Goal: Information Seeking & Learning: Learn about a topic

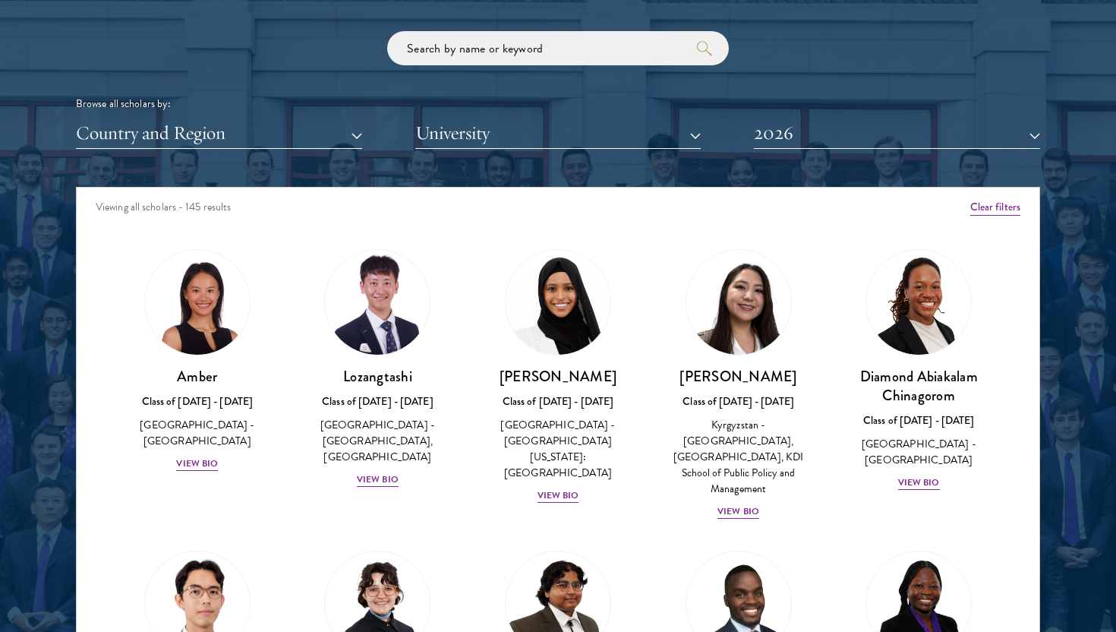
scroll to position [1993, 0]
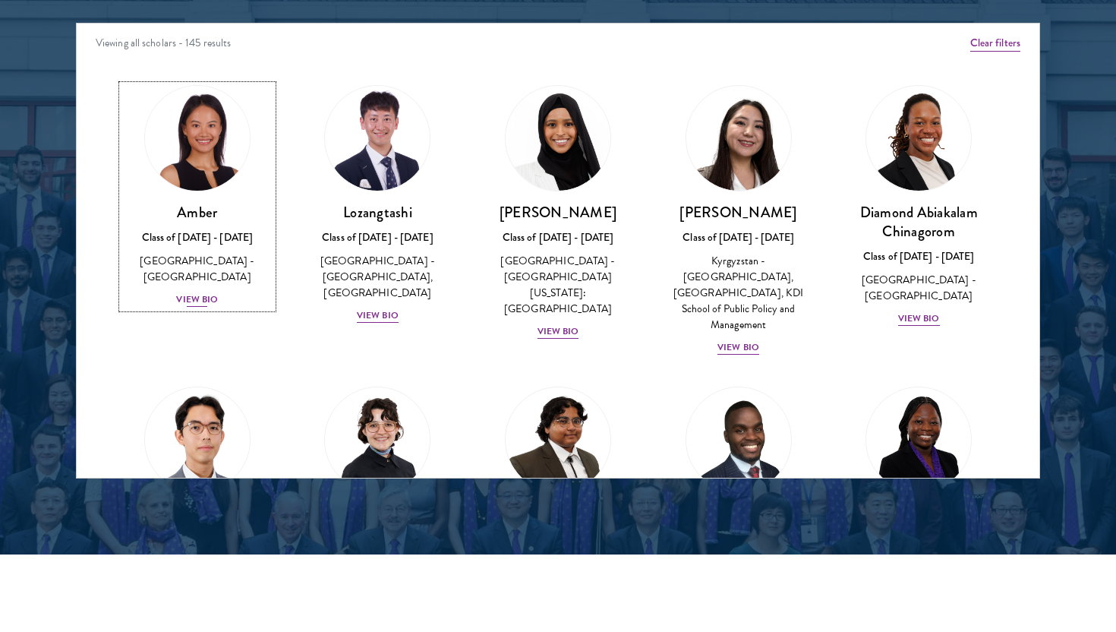
click at [213, 172] on img at bounding box center [197, 137] width 115 height 115
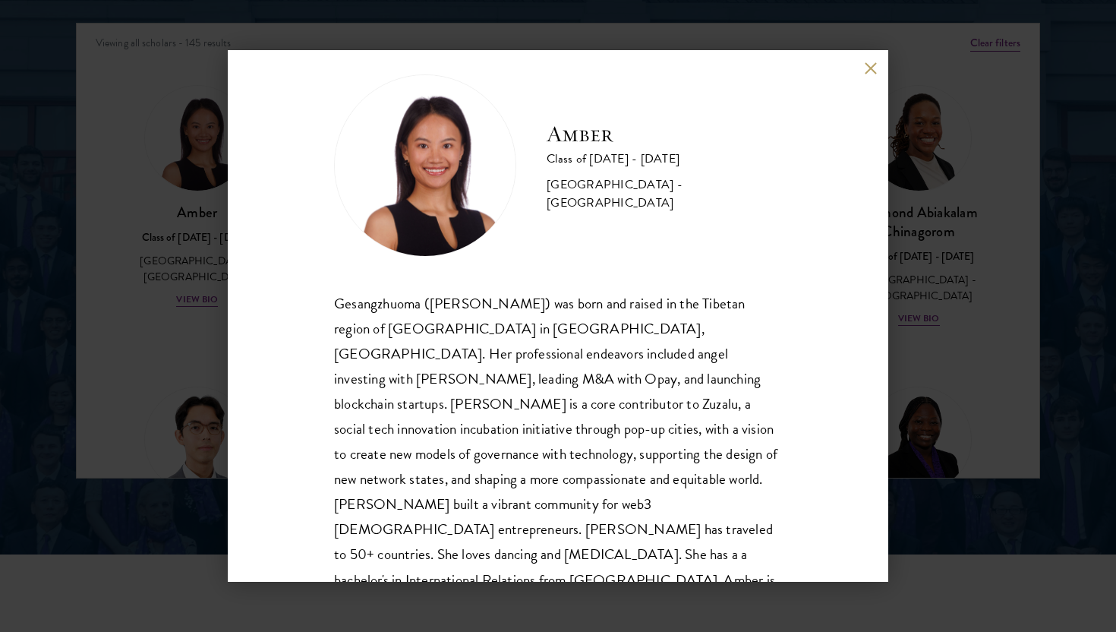
scroll to position [27, 0]
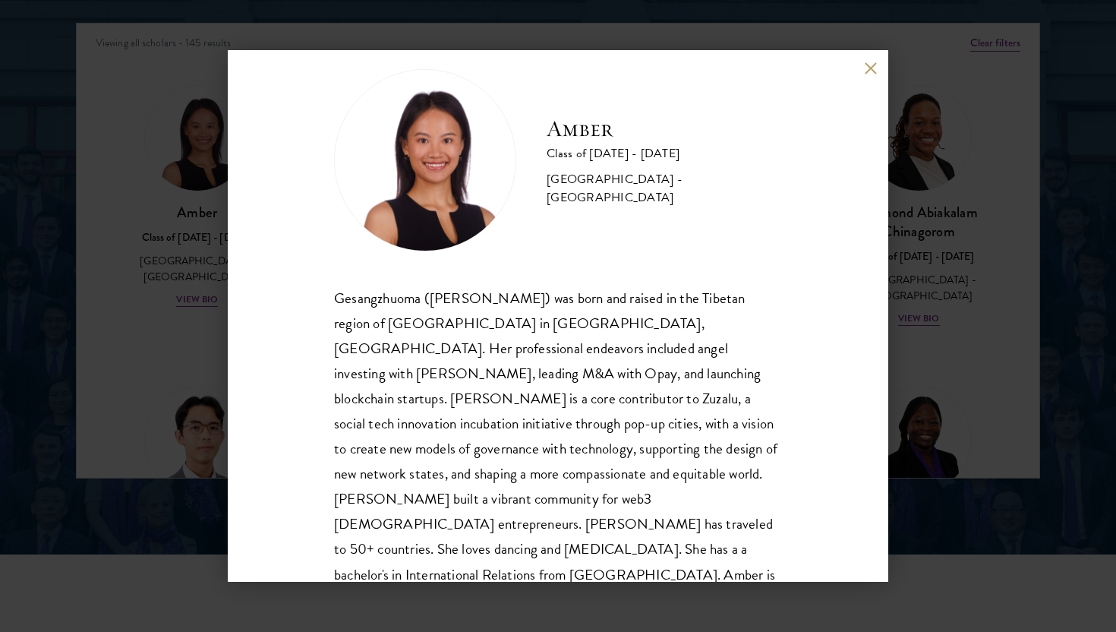
click at [207, 323] on div "Amber Class of [DATE] - [DATE] [GEOGRAPHIC_DATA] - [GEOGRAPHIC_DATA] Gesangzhuo…" at bounding box center [558, 316] width 1116 height 632
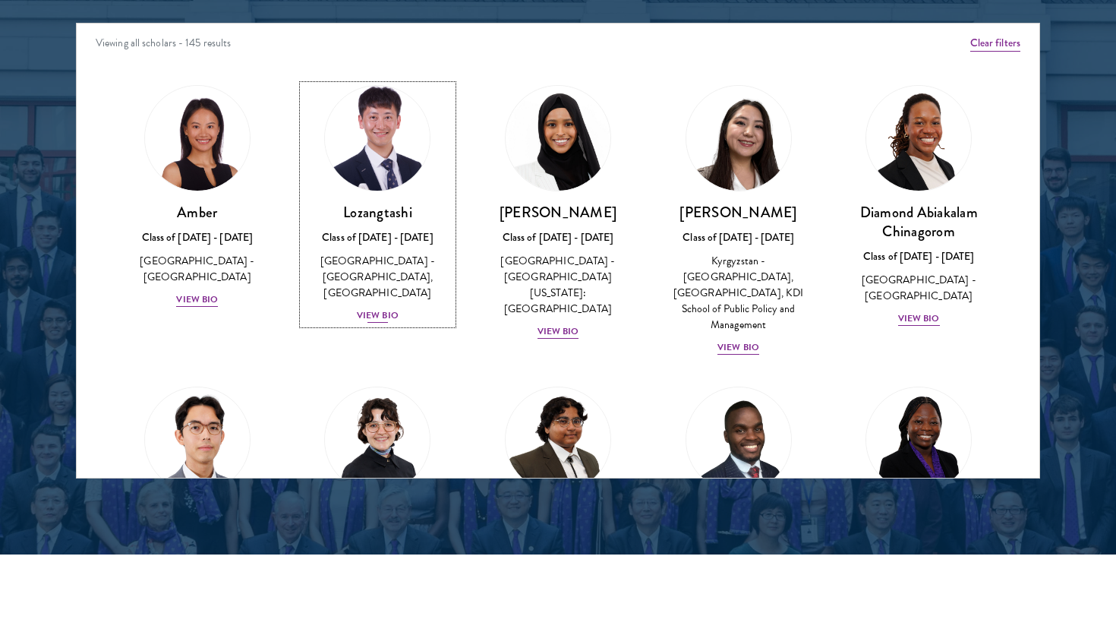
click at [367, 188] on img at bounding box center [377, 137] width 115 height 115
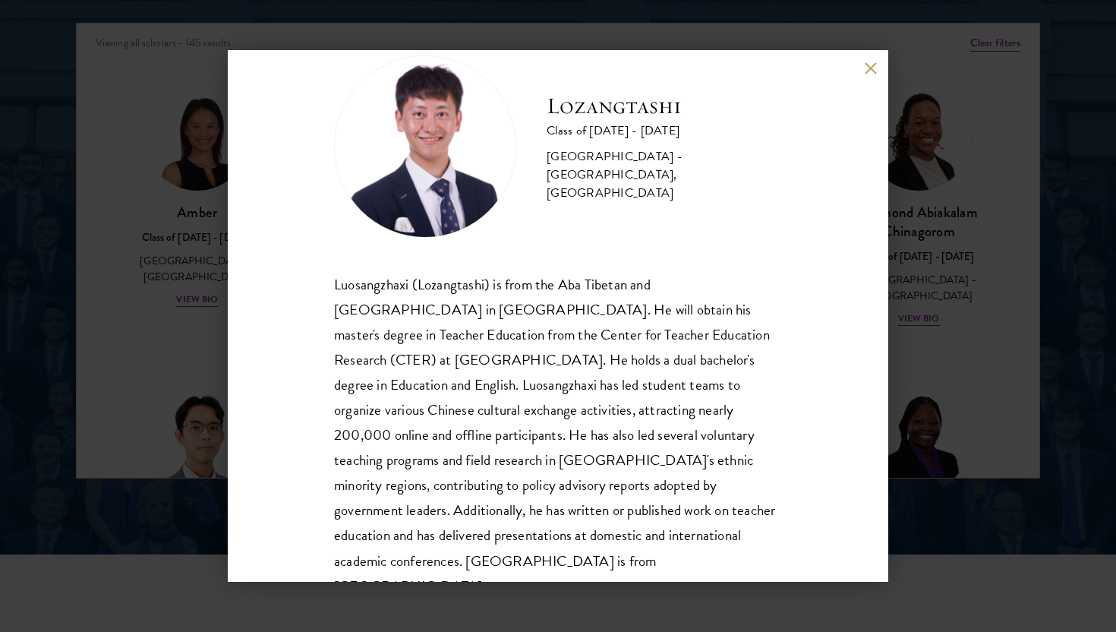
scroll to position [52, 0]
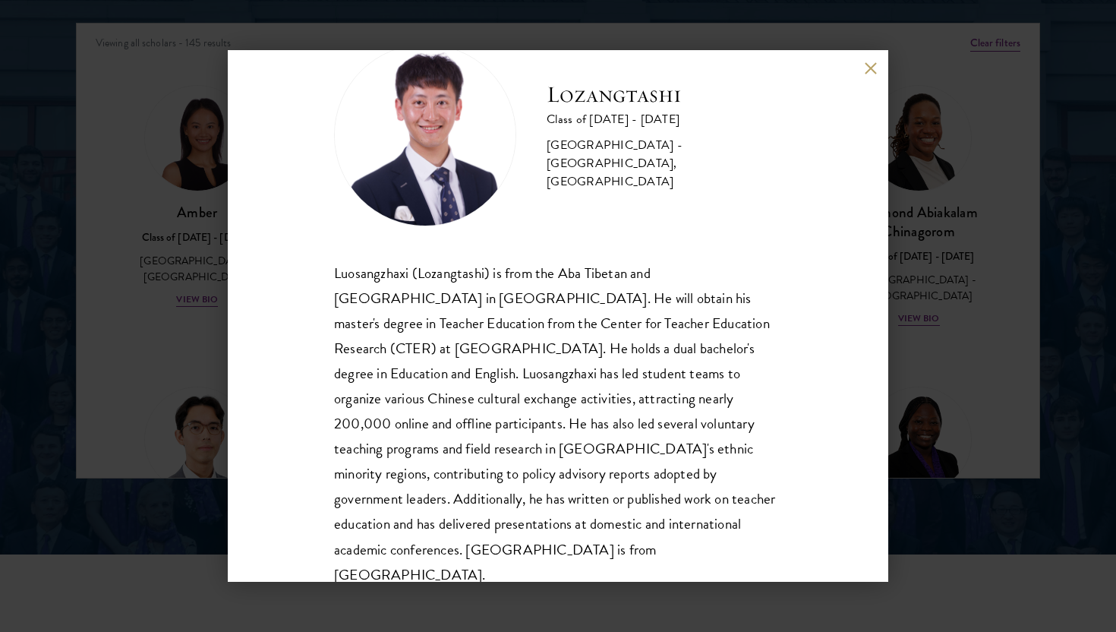
click at [181, 311] on div "Lozangtashi Class of [DATE] - [DATE] [GEOGRAPHIC_DATA] - [GEOGRAPHIC_DATA], [GE…" at bounding box center [558, 316] width 1116 height 632
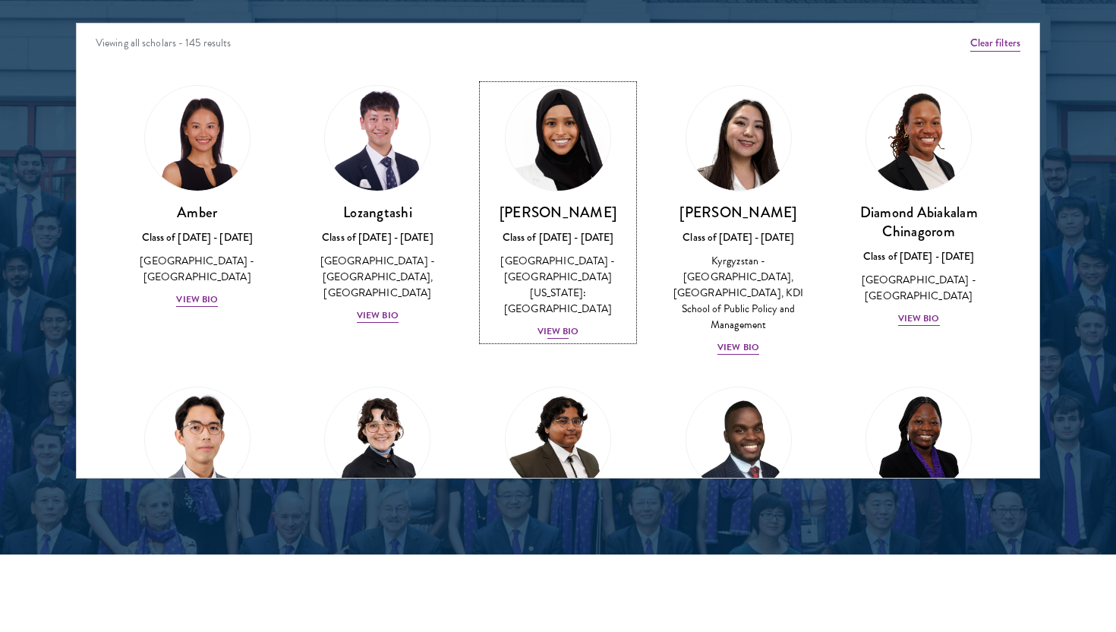
click at [547, 196] on link "[PERSON_NAME] Class of [DATE] - [DATE] [GEOGRAPHIC_DATA] - [GEOGRAPHIC_DATA][US…" at bounding box center [558, 212] width 150 height 255
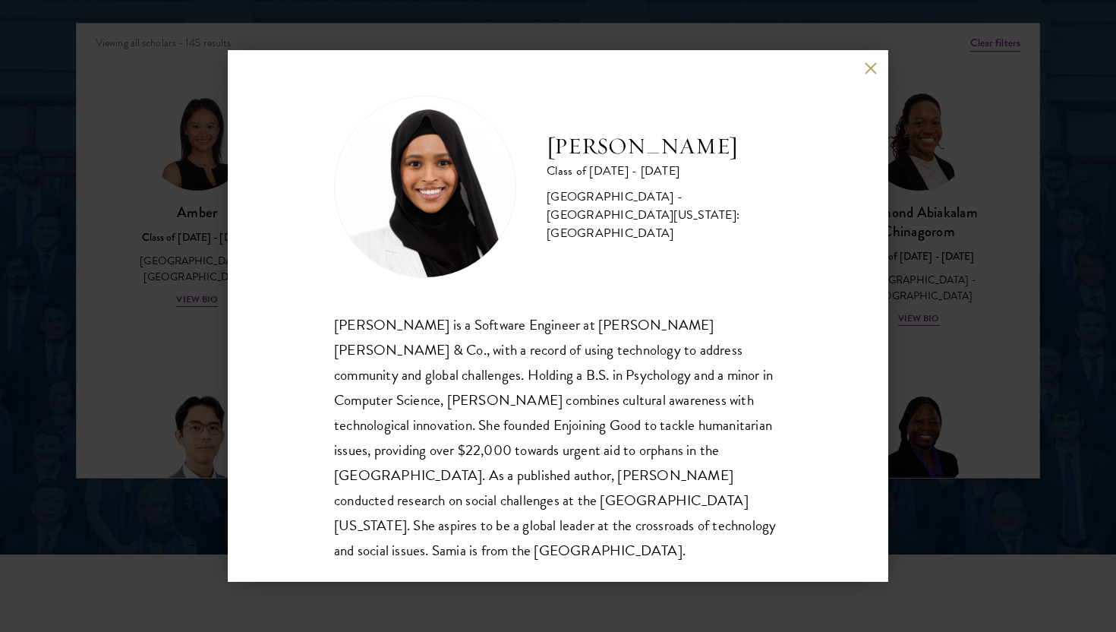
scroll to position [2, 0]
click at [930, 152] on div "[PERSON_NAME] Class of [DATE] - [DATE] [GEOGRAPHIC_DATA] - [GEOGRAPHIC_DATA][US…" at bounding box center [558, 316] width 1116 height 632
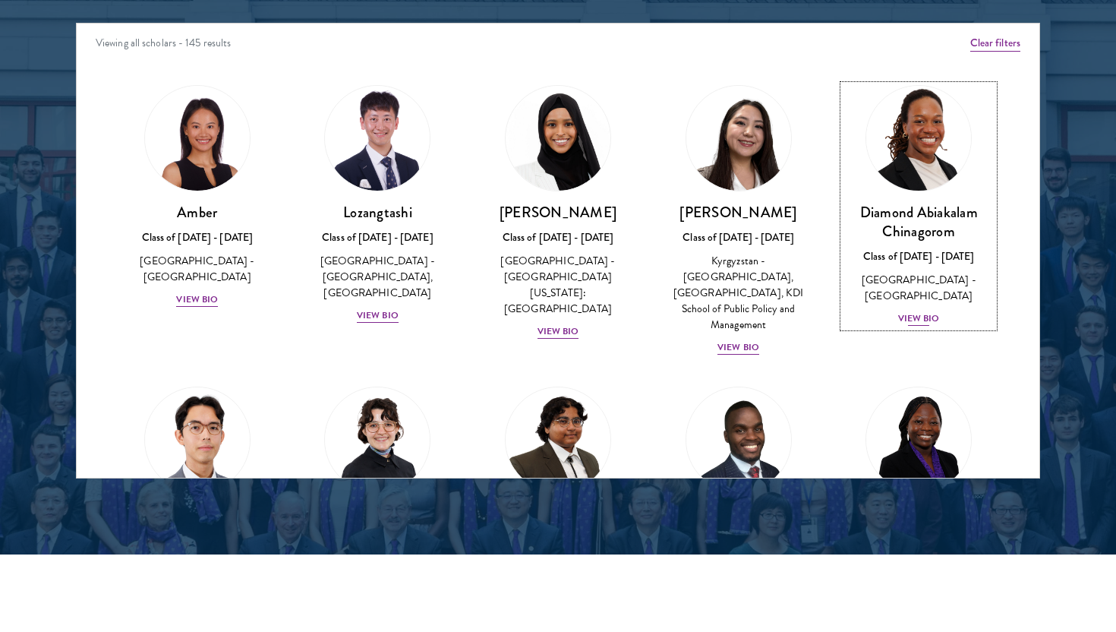
click at [913, 219] on h3 "Diamond Abiakalam Chinagorom" at bounding box center [919, 222] width 150 height 38
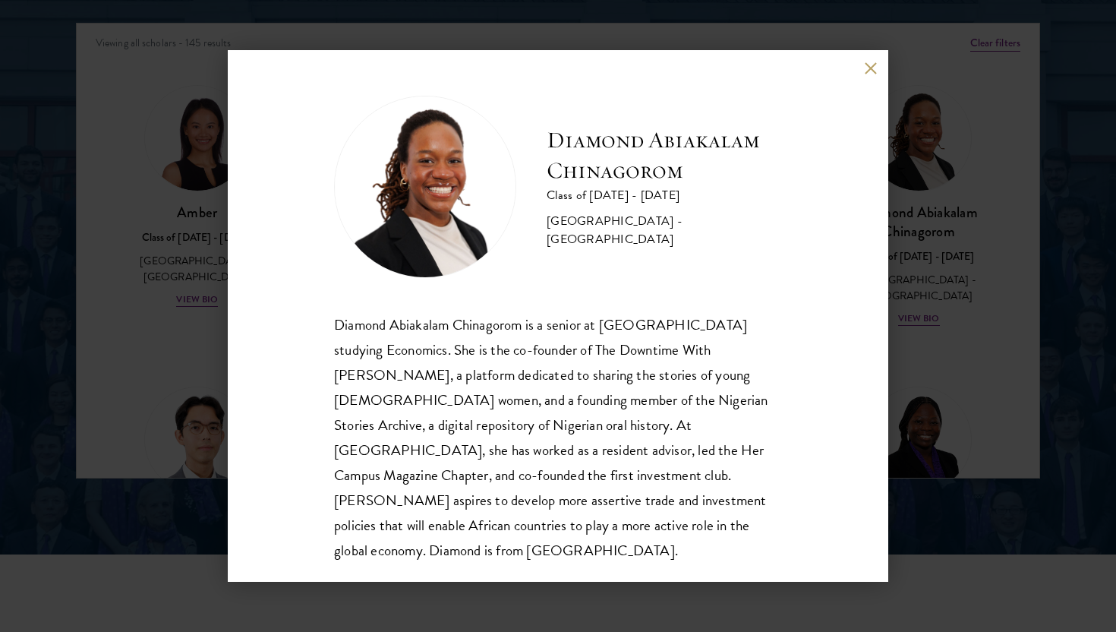
scroll to position [2, 0]
click at [937, 282] on div "Diamond Abiakalam [GEOGRAPHIC_DATA] Class of [DATE] - [DATE] [GEOGRAPHIC_DATA] …" at bounding box center [558, 316] width 1116 height 632
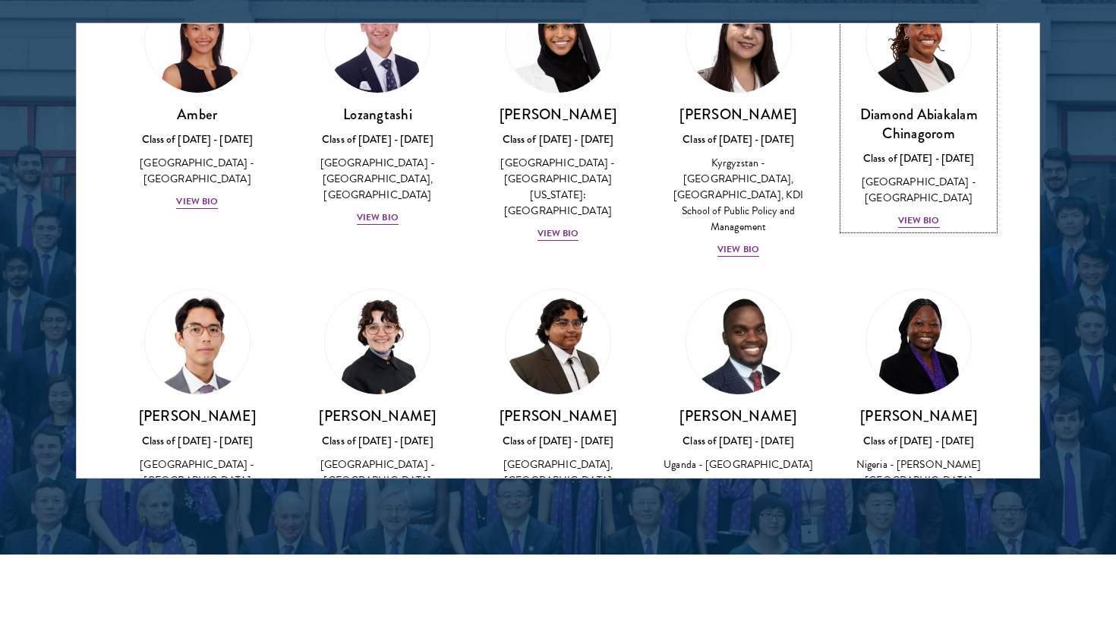
scroll to position [119, 0]
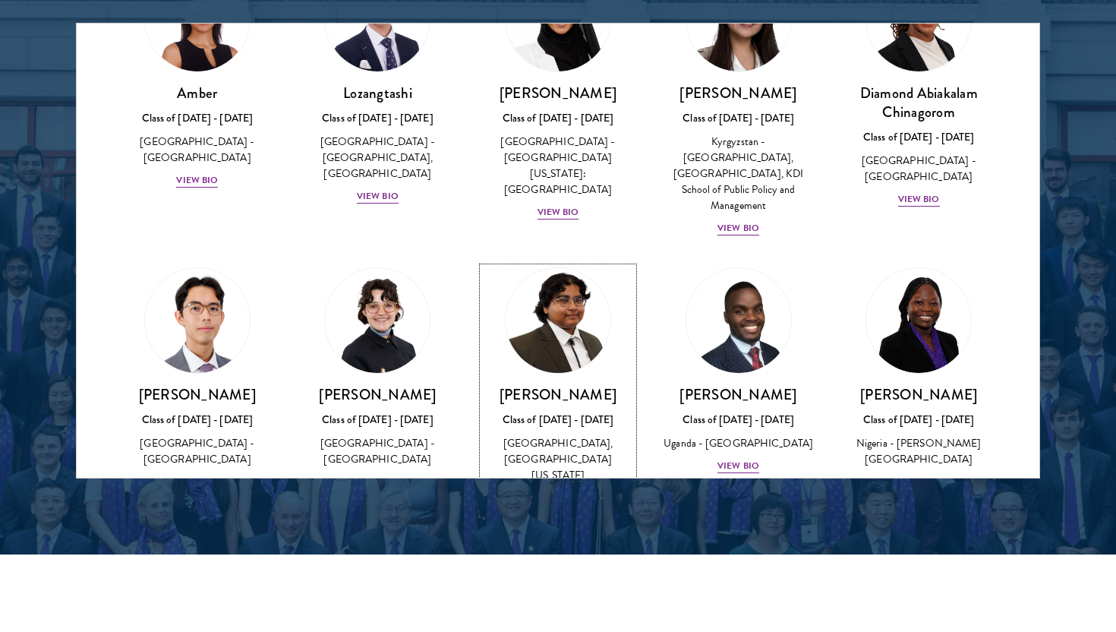
click at [545, 320] on img at bounding box center [557, 320] width 115 height 115
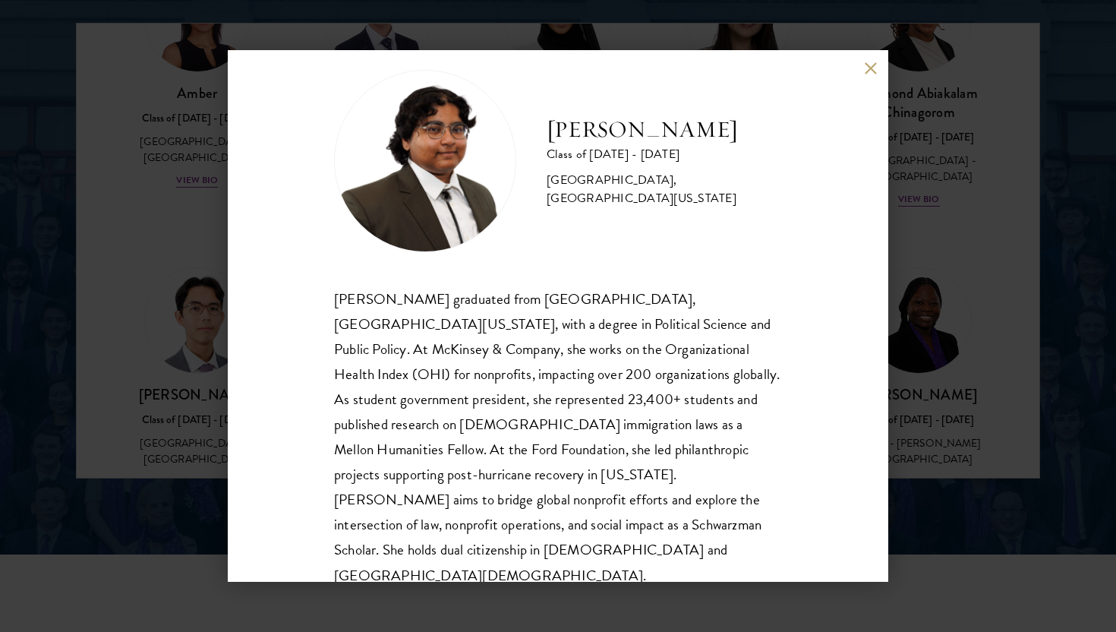
scroll to position [27, 0]
click at [164, 334] on div "[PERSON_NAME] Class of [DATE] - [DATE] [GEOGRAPHIC_DATA] - [GEOGRAPHIC_DATA], […" at bounding box center [558, 316] width 1116 height 632
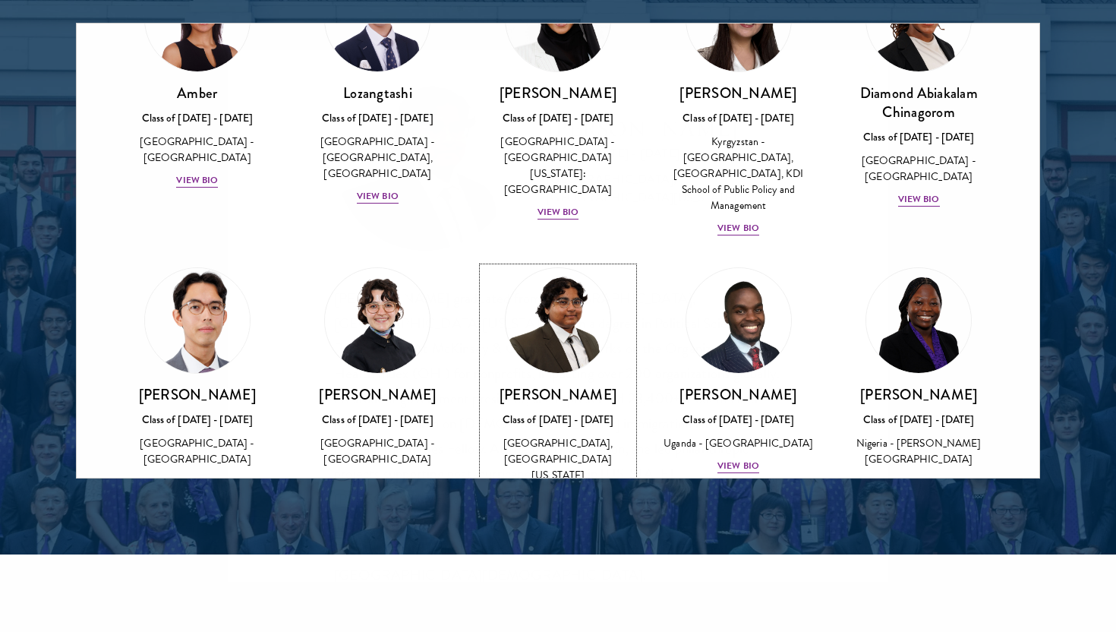
scroll to position [132, 0]
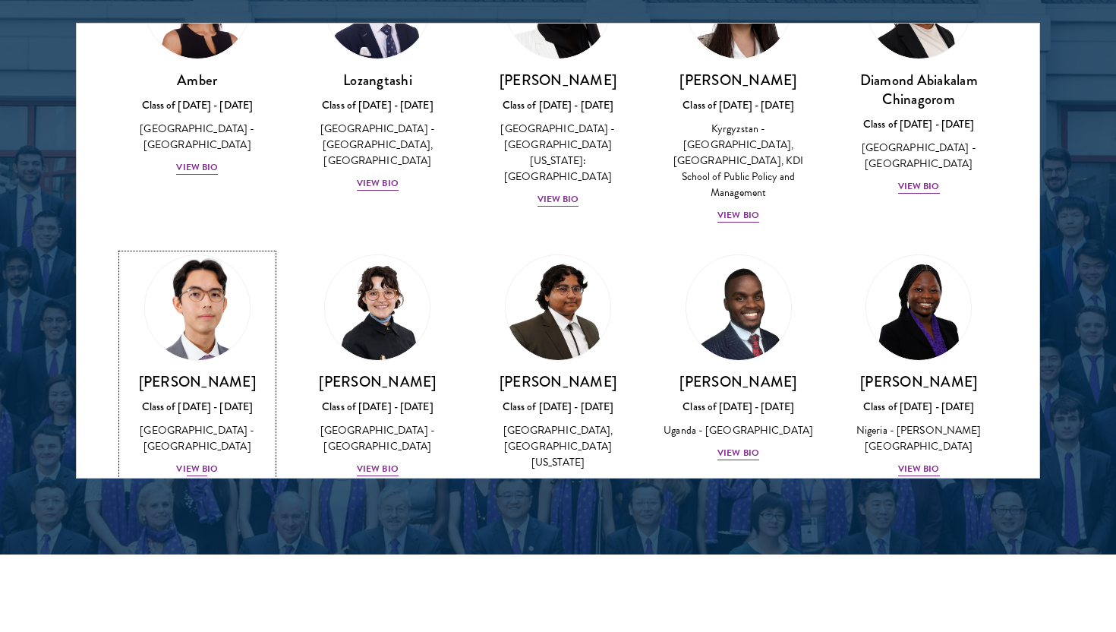
click at [182, 322] on img at bounding box center [197, 307] width 115 height 115
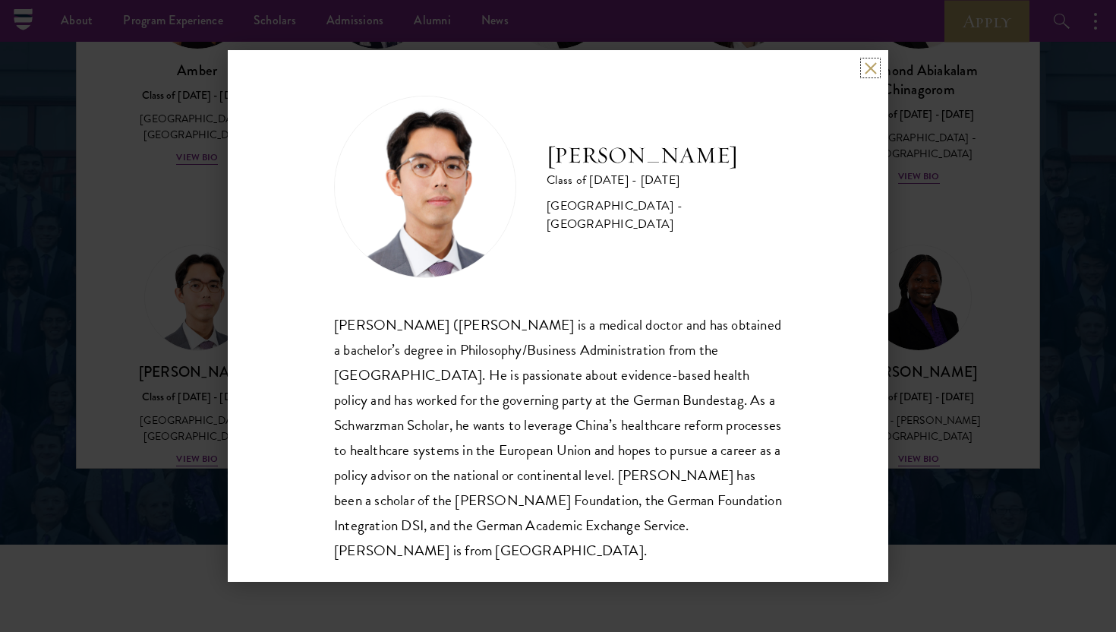
scroll to position [2, 0]
click at [916, 221] on div "[PERSON_NAME] Class of [DATE] - [DATE] [GEOGRAPHIC_DATA] - [GEOGRAPHIC_DATA] [P…" at bounding box center [558, 316] width 1116 height 632
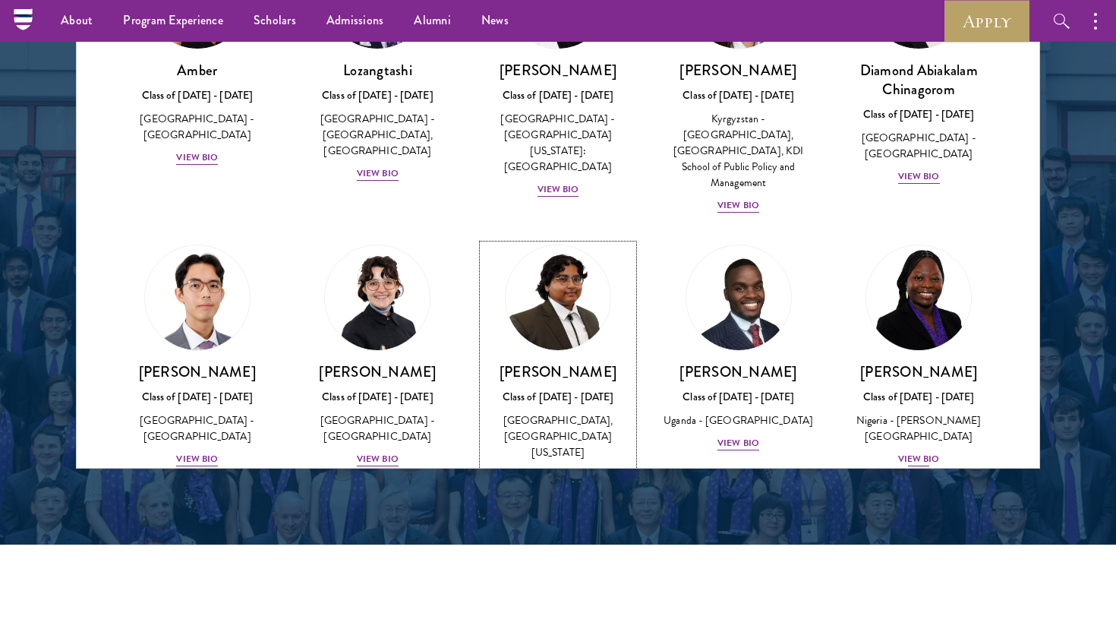
scroll to position [267, 0]
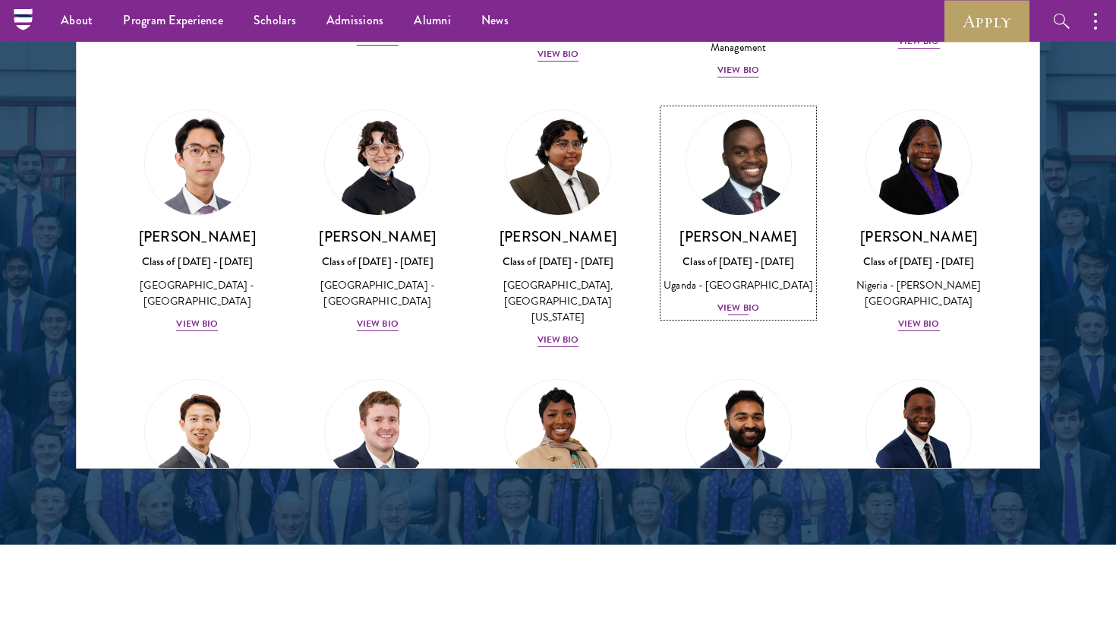
click at [772, 237] on div "[PERSON_NAME] Class of [DATE] - [DATE] [GEOGRAPHIC_DATA] - [GEOGRAPHIC_DATA] [G…" at bounding box center [739, 272] width 150 height 90
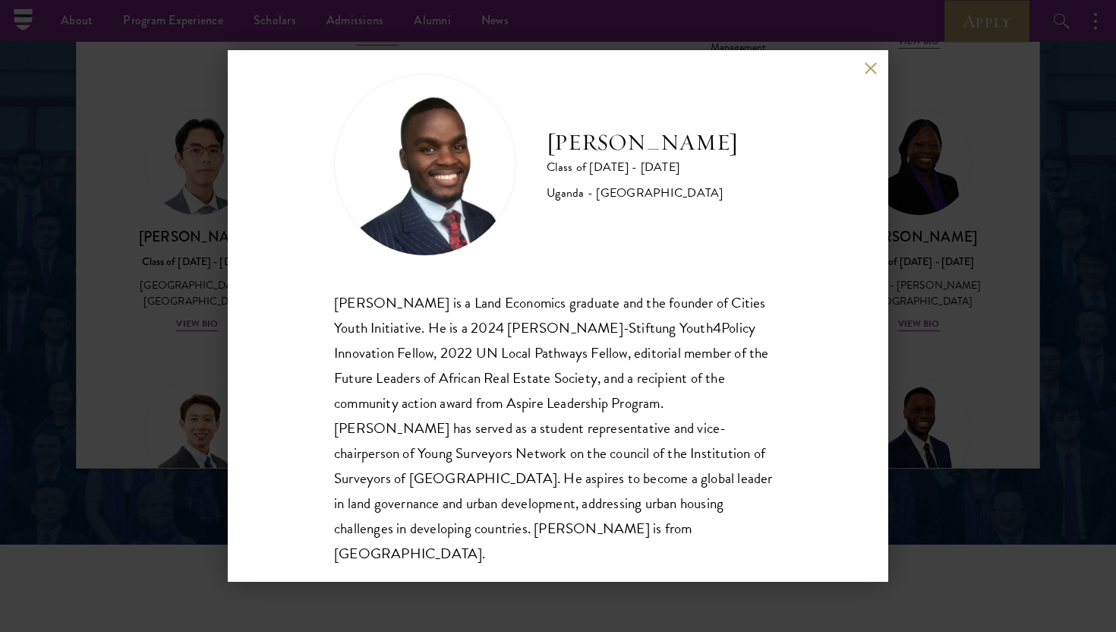
scroll to position [27, 0]
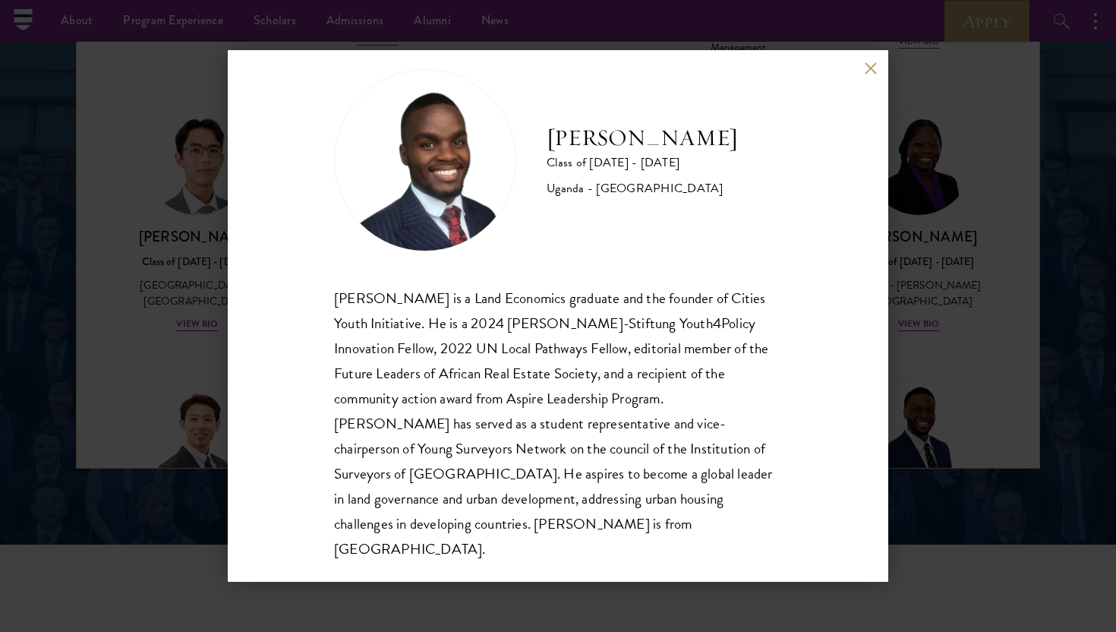
click at [912, 372] on div "[PERSON_NAME] Class of [DATE] - [DATE] [GEOGRAPHIC_DATA] - [GEOGRAPHIC_DATA] [G…" at bounding box center [558, 316] width 1116 height 632
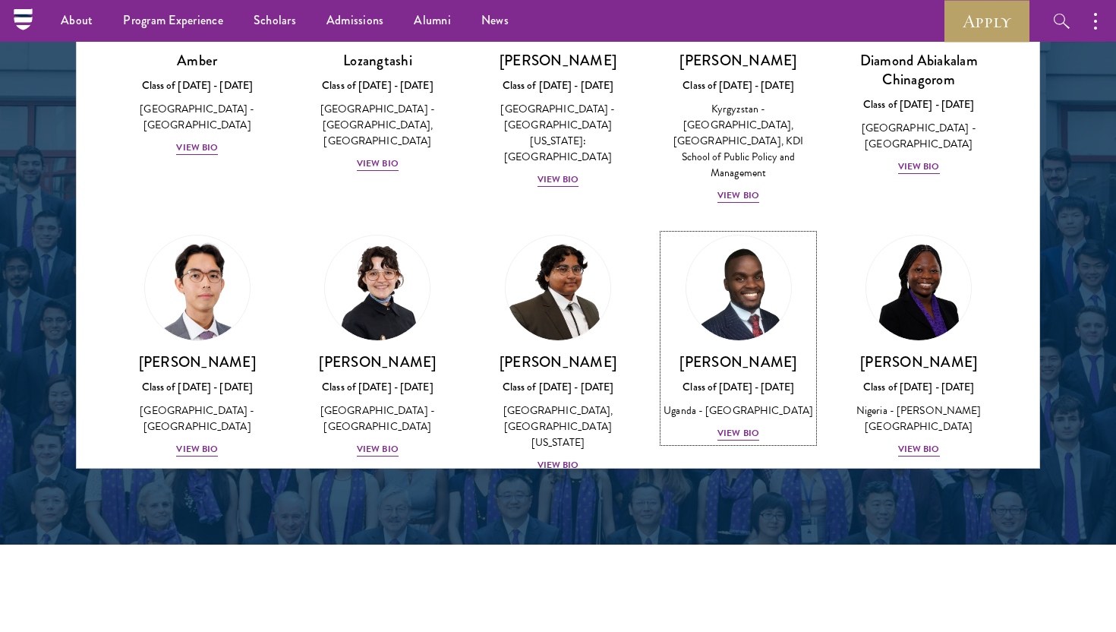
scroll to position [151, 0]
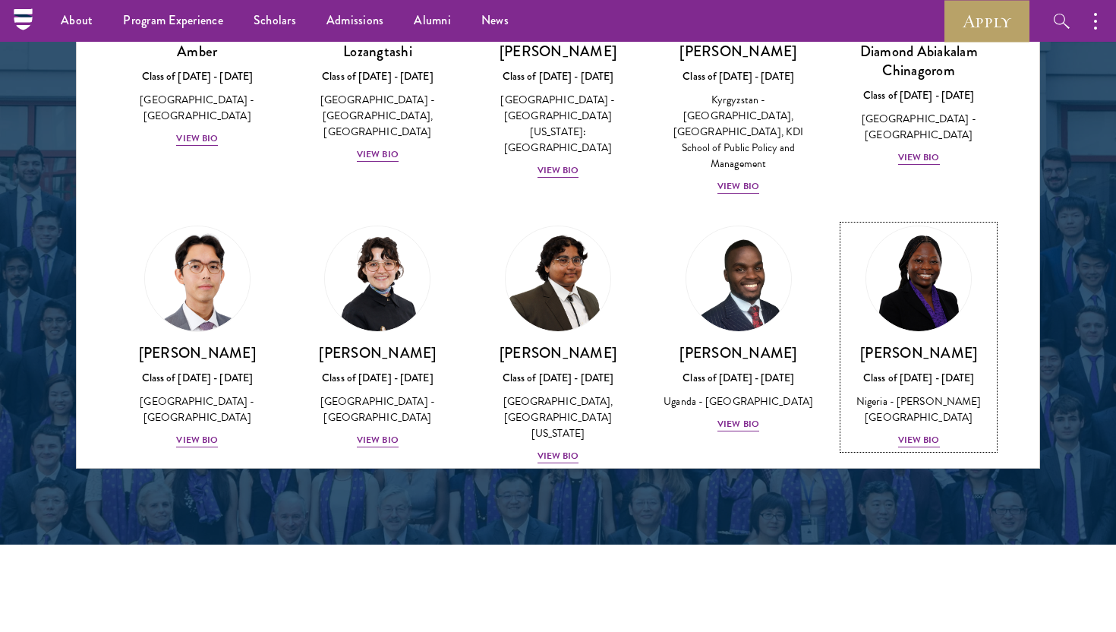
click at [912, 372] on div "[PERSON_NAME] Class of [DATE] - [DATE] [GEOGRAPHIC_DATA] - [PERSON_NAME][GEOGRA…" at bounding box center [919, 396] width 150 height 106
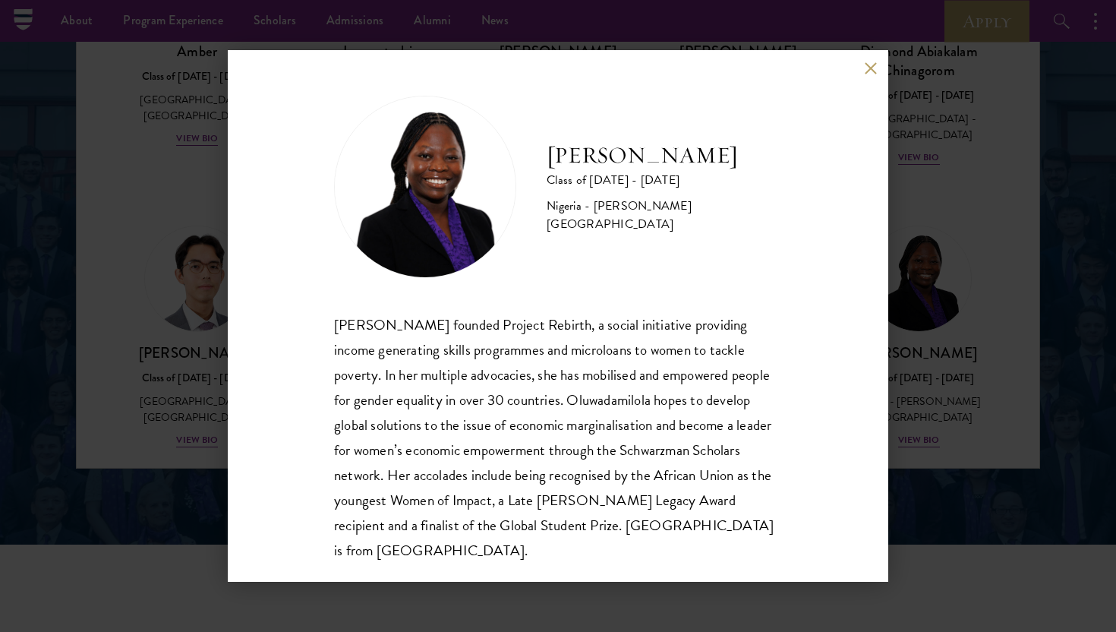
click at [935, 180] on div "[PERSON_NAME] Class of [DATE] - [DATE] [GEOGRAPHIC_DATA] - [PERSON_NAME][GEOGRA…" at bounding box center [558, 316] width 1116 height 632
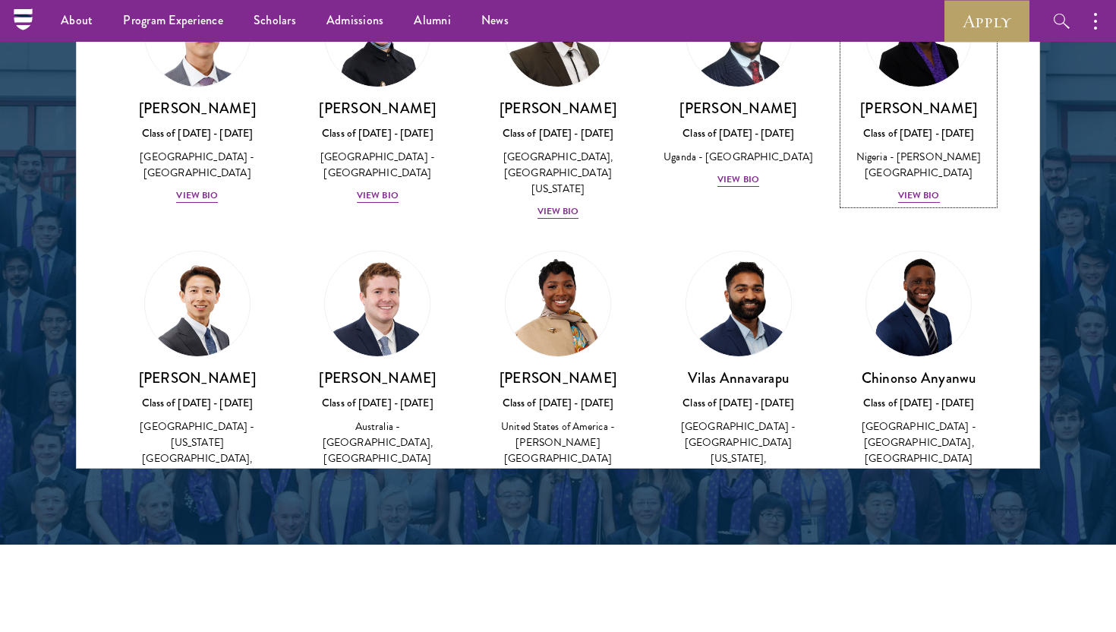
scroll to position [399, 0]
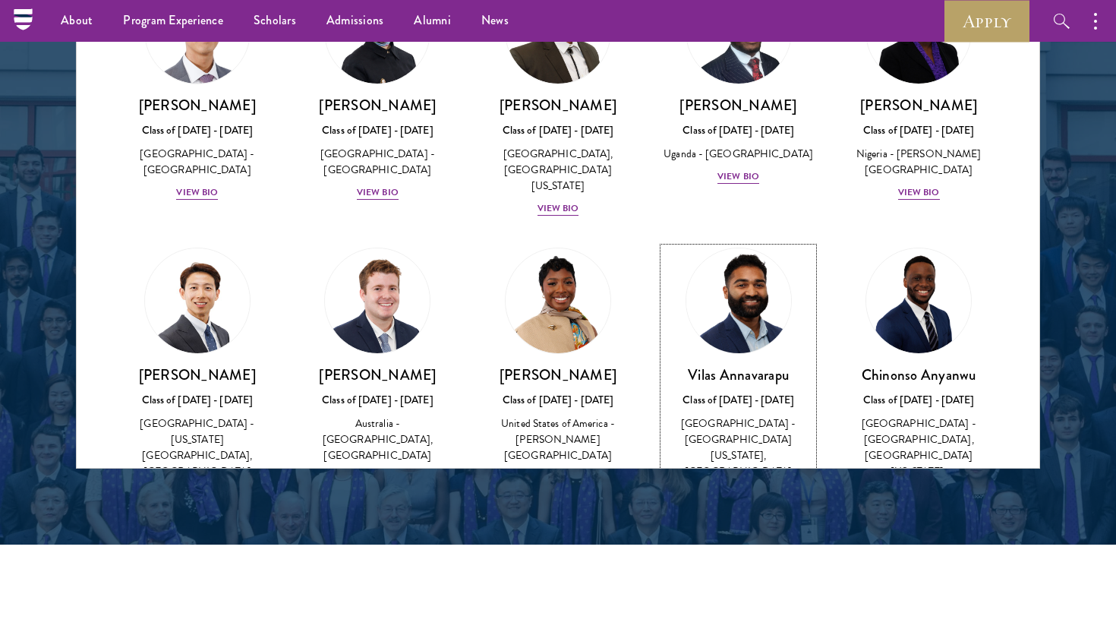
click at [793, 318] on link "[PERSON_NAME] Class of [DATE] - [DATE] [GEOGRAPHIC_DATA] - [GEOGRAPHIC_DATA][US…" at bounding box center [739, 383] width 150 height 271
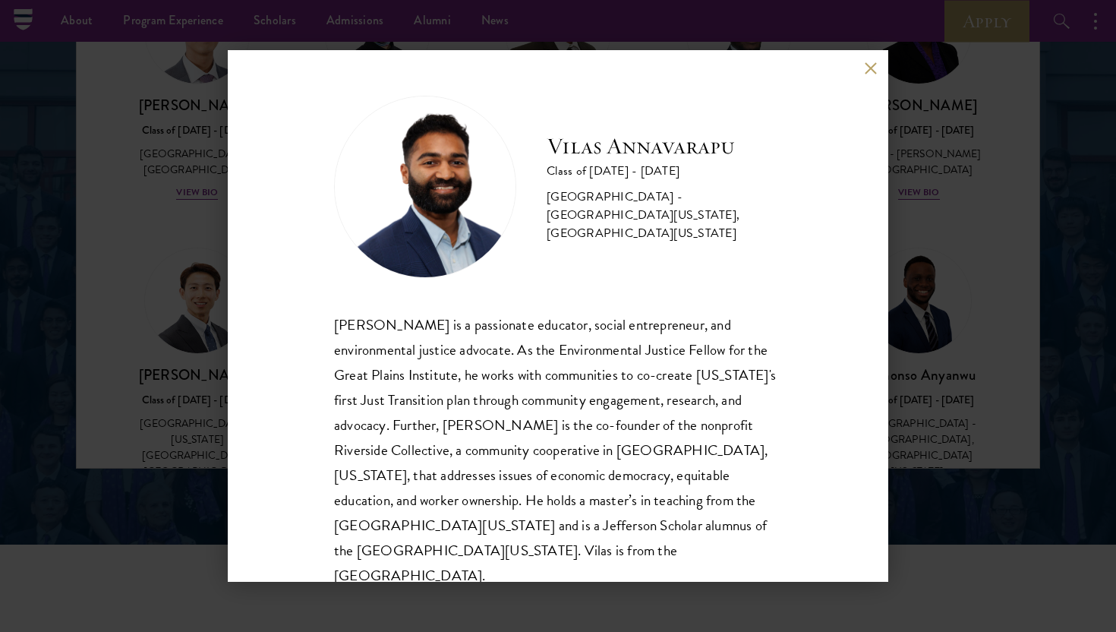
click at [900, 177] on div "[PERSON_NAME] Class of [DATE] - [DATE] [GEOGRAPHIC_DATA] - [GEOGRAPHIC_DATA][US…" at bounding box center [558, 316] width 1116 height 632
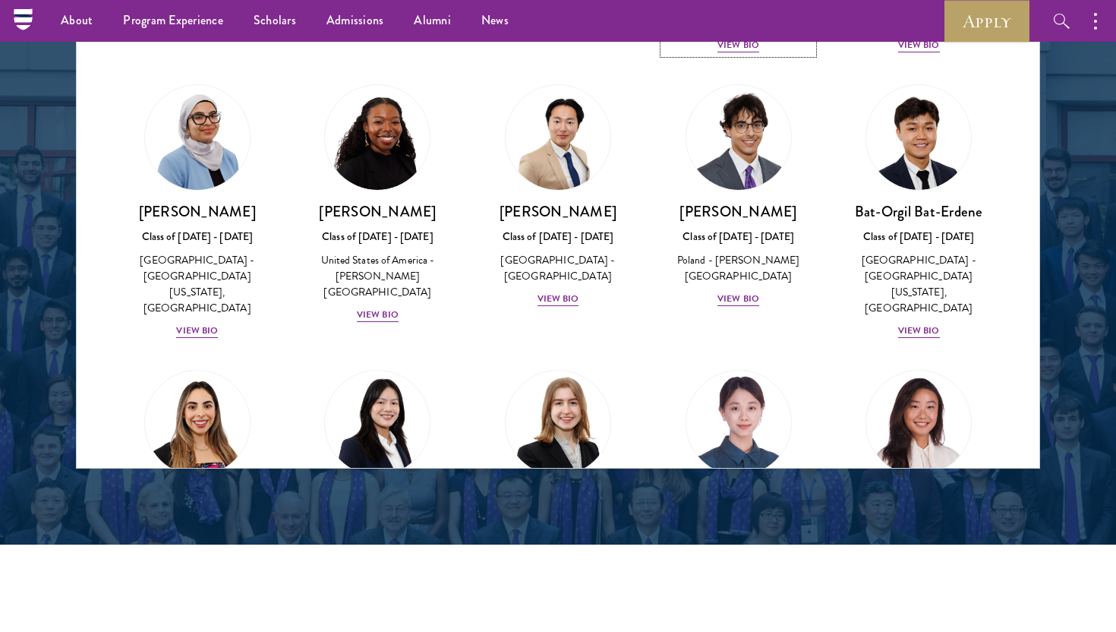
scroll to position [888, 0]
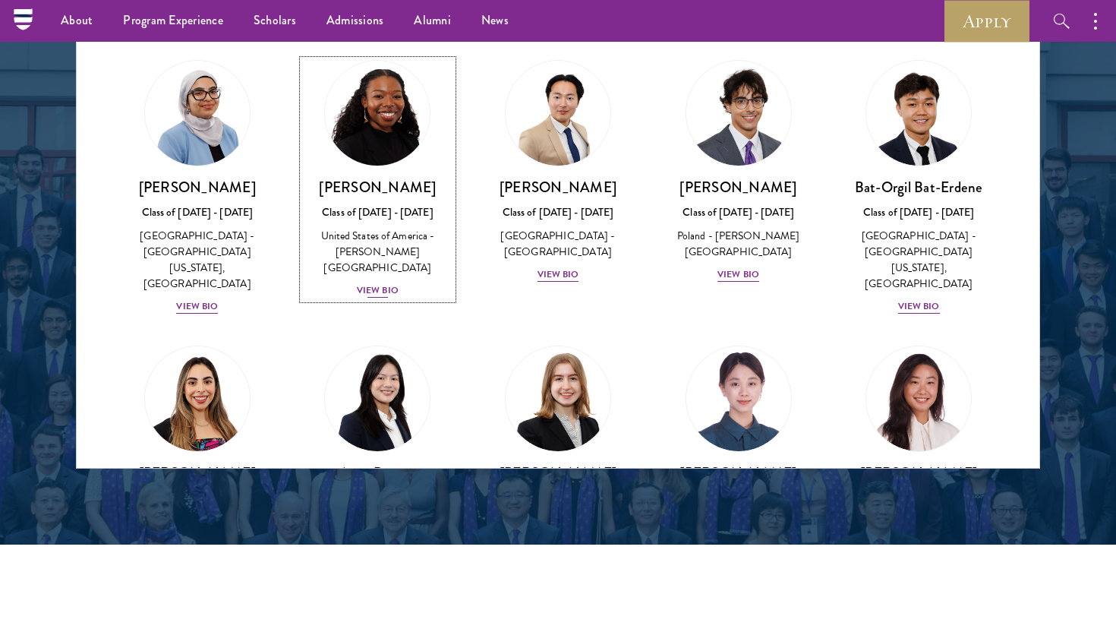
click at [377, 178] on div "Cowiya Arouna Class of [DATE] - [DATE] [GEOGRAPHIC_DATA] - [PERSON_NAME][GEOGRA…" at bounding box center [378, 238] width 150 height 121
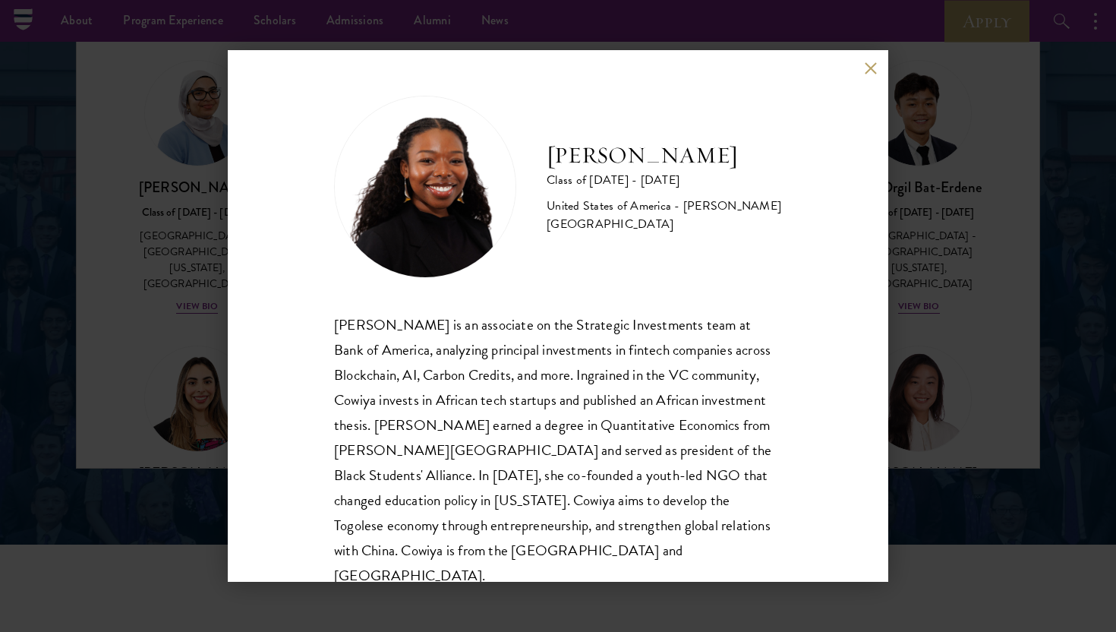
click at [200, 330] on div "[PERSON_NAME] Class of [DATE] - [DATE] [GEOGRAPHIC_DATA] - [PERSON_NAME][GEOGRA…" at bounding box center [558, 316] width 1116 height 632
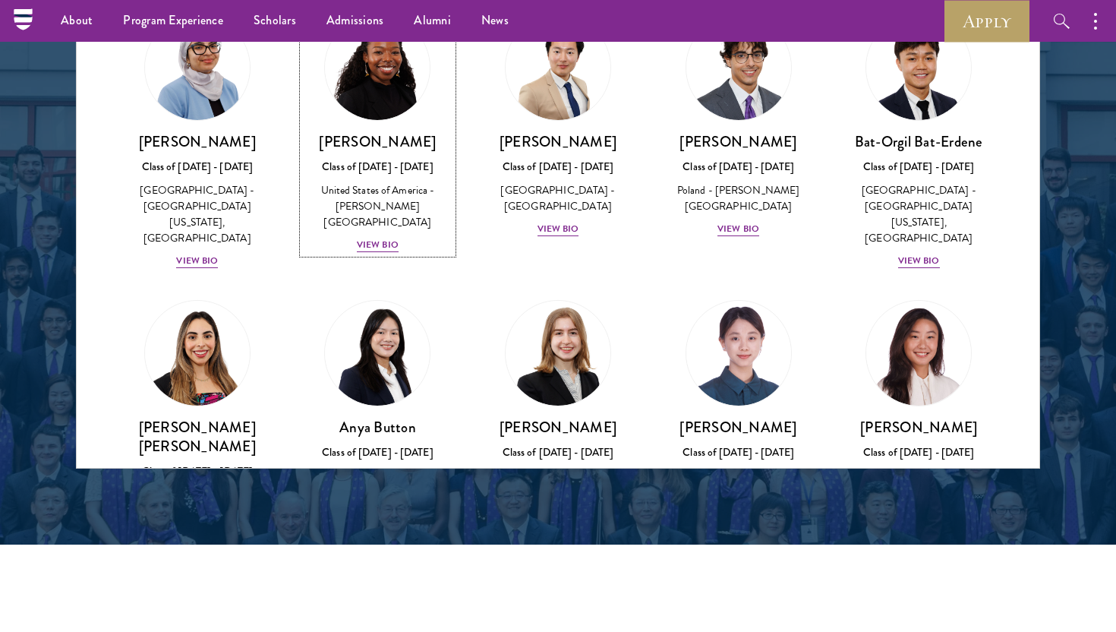
scroll to position [731, 0]
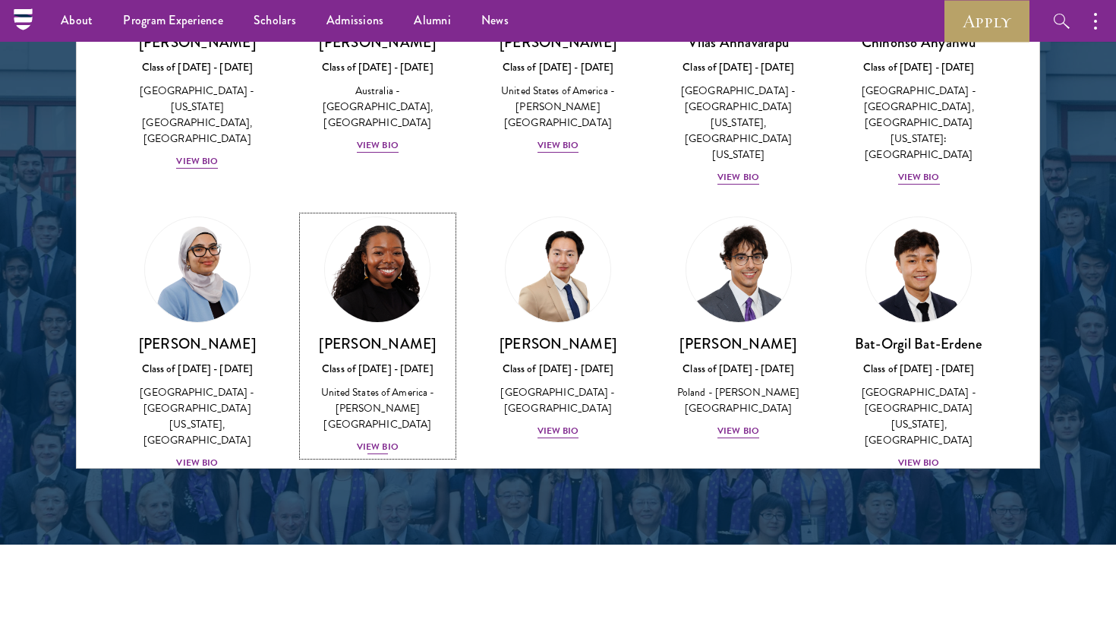
click at [364, 279] on img at bounding box center [377, 269] width 115 height 115
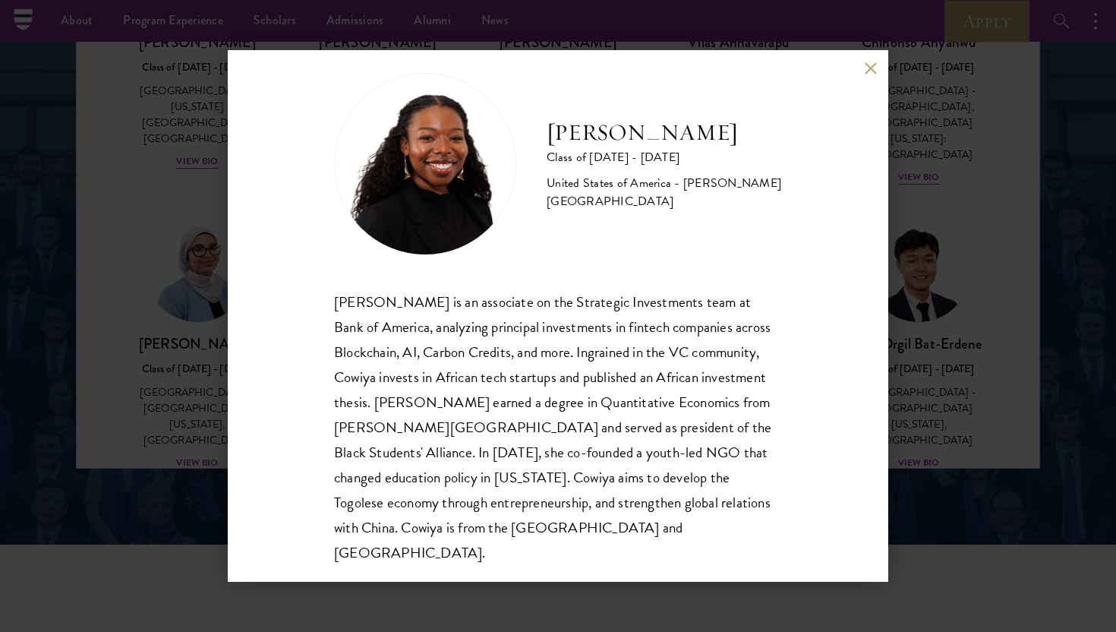
scroll to position [27, 0]
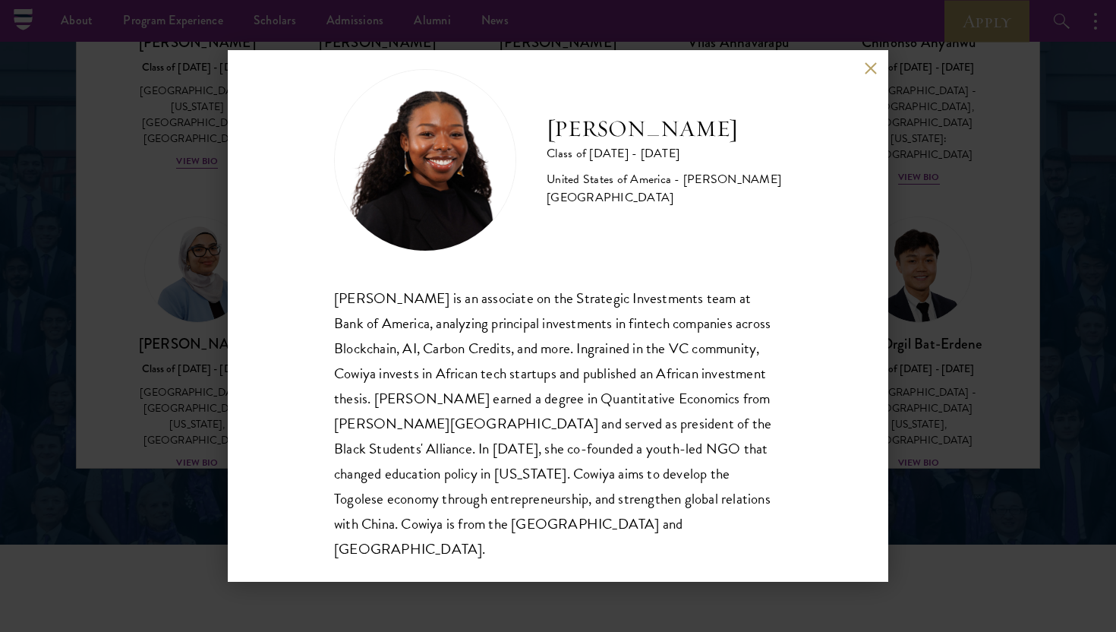
click at [184, 341] on div "[PERSON_NAME] Class of [DATE] - [DATE] [GEOGRAPHIC_DATA] - [PERSON_NAME][GEOGRA…" at bounding box center [558, 316] width 1116 height 632
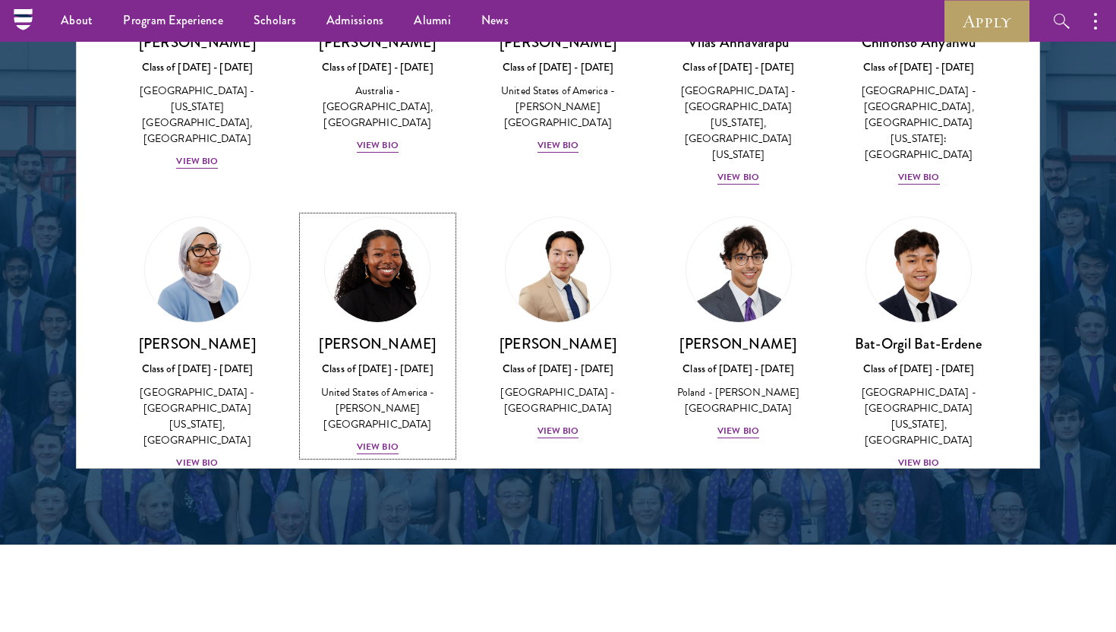
scroll to position [671, 0]
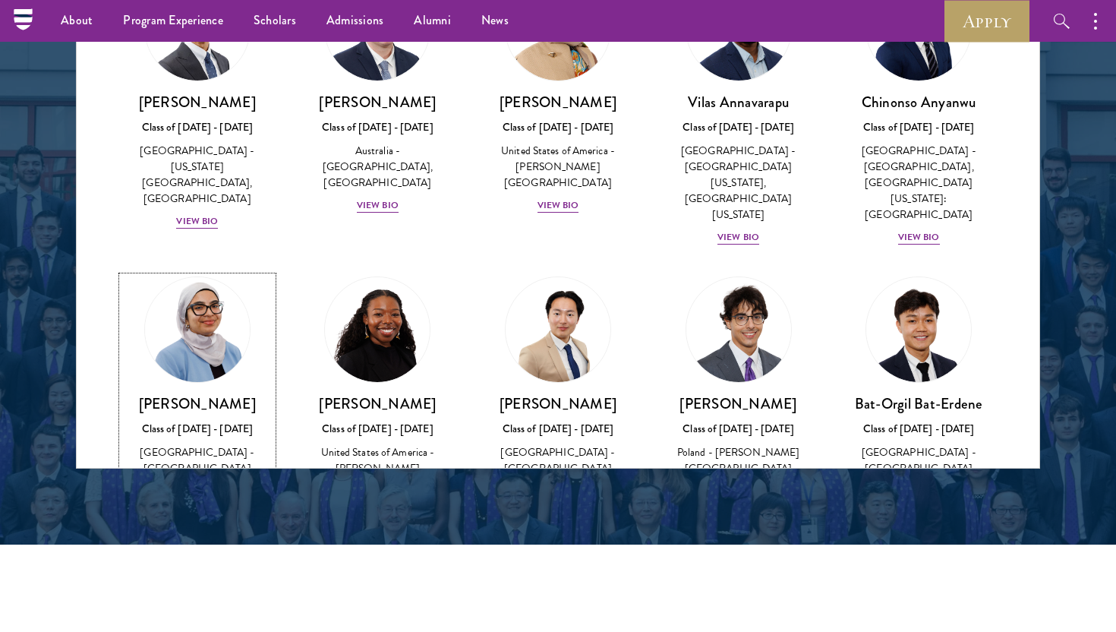
click at [197, 304] on img at bounding box center [197, 329] width 115 height 115
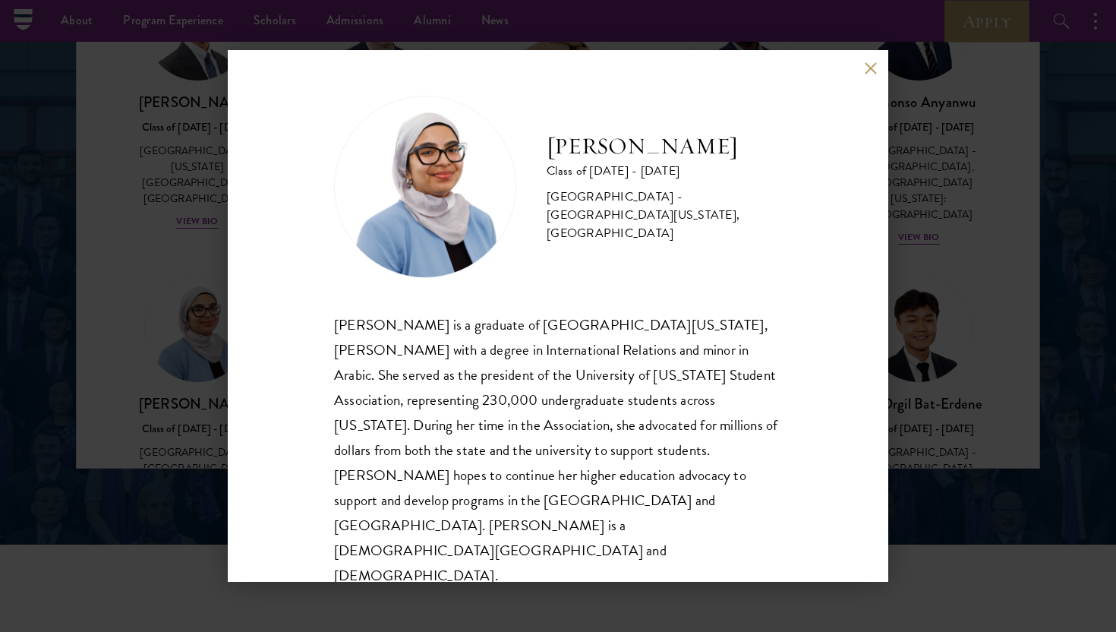
click at [162, 229] on div "[PERSON_NAME] Class of [DATE] - [DATE] [GEOGRAPHIC_DATA] - [GEOGRAPHIC_DATA][US…" at bounding box center [558, 316] width 1116 height 632
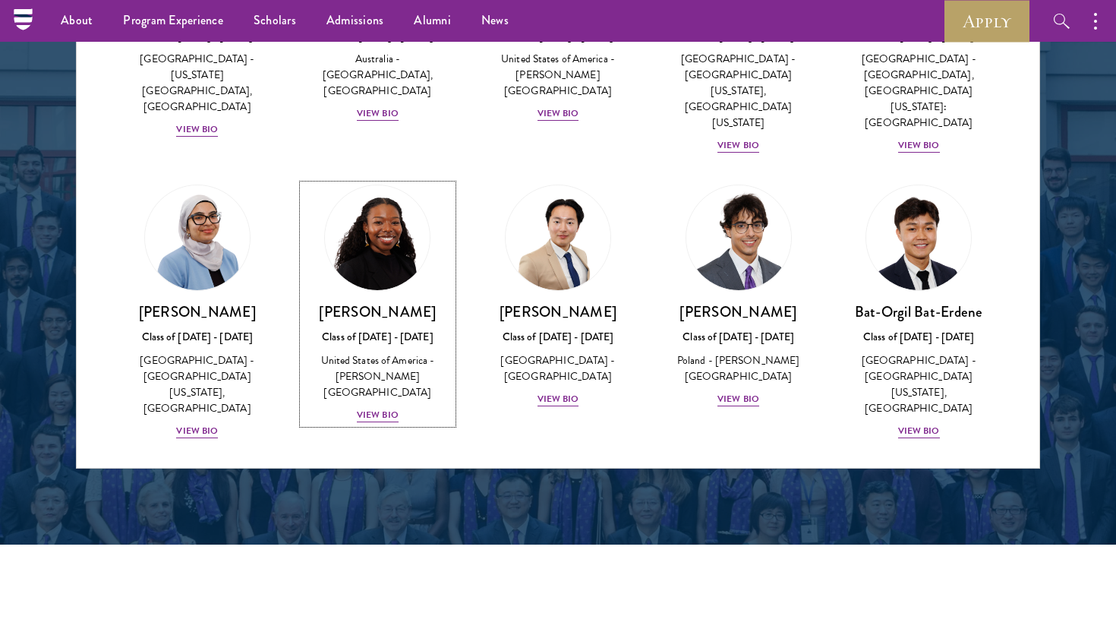
scroll to position [771, 0]
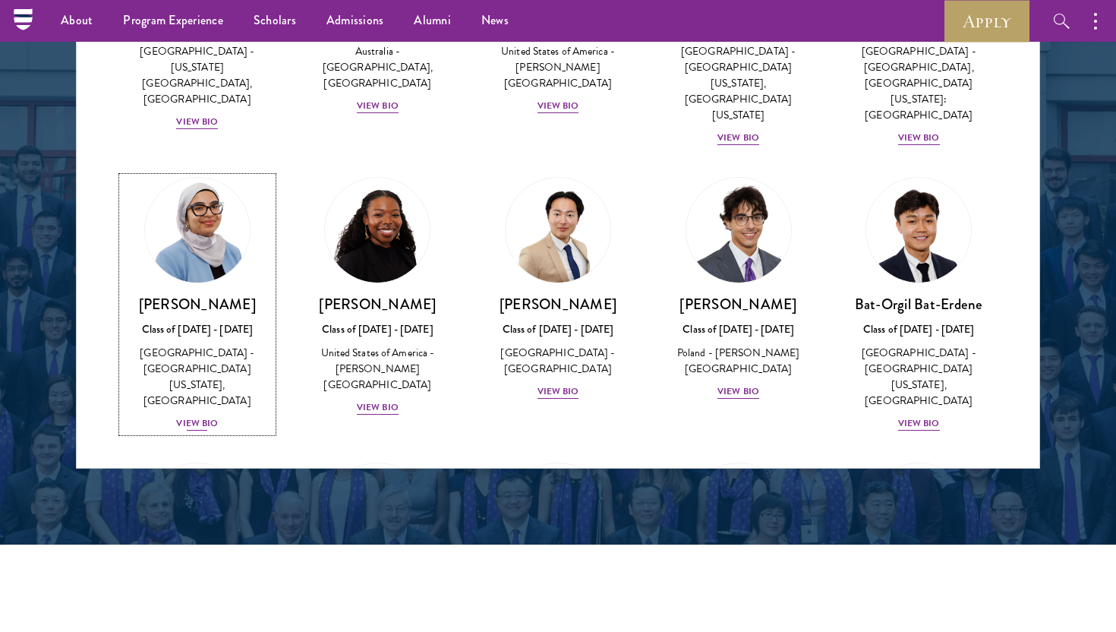
click at [180, 232] on img at bounding box center [197, 229] width 115 height 115
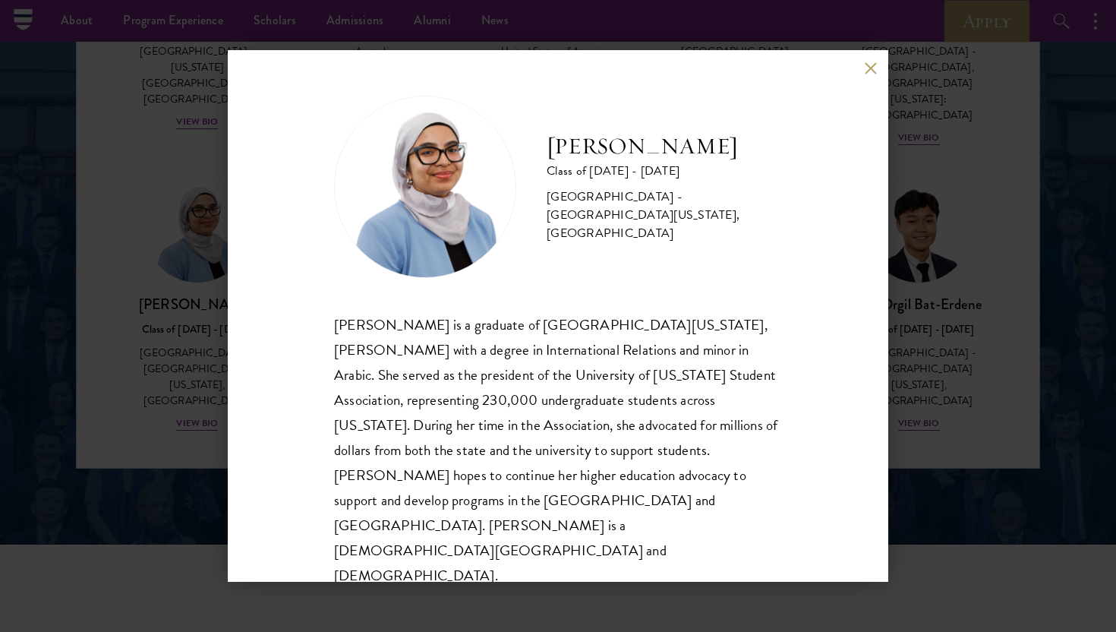
click at [169, 154] on div "[PERSON_NAME] Class of [DATE] - [DATE] [GEOGRAPHIC_DATA] - [GEOGRAPHIC_DATA][US…" at bounding box center [558, 316] width 1116 height 632
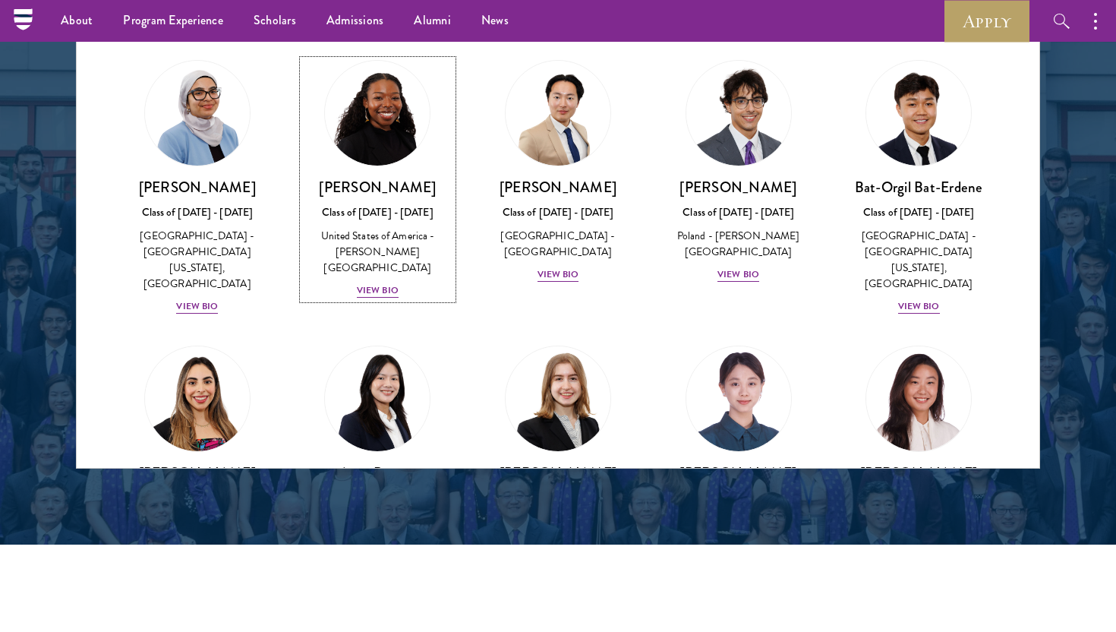
scroll to position [840, 0]
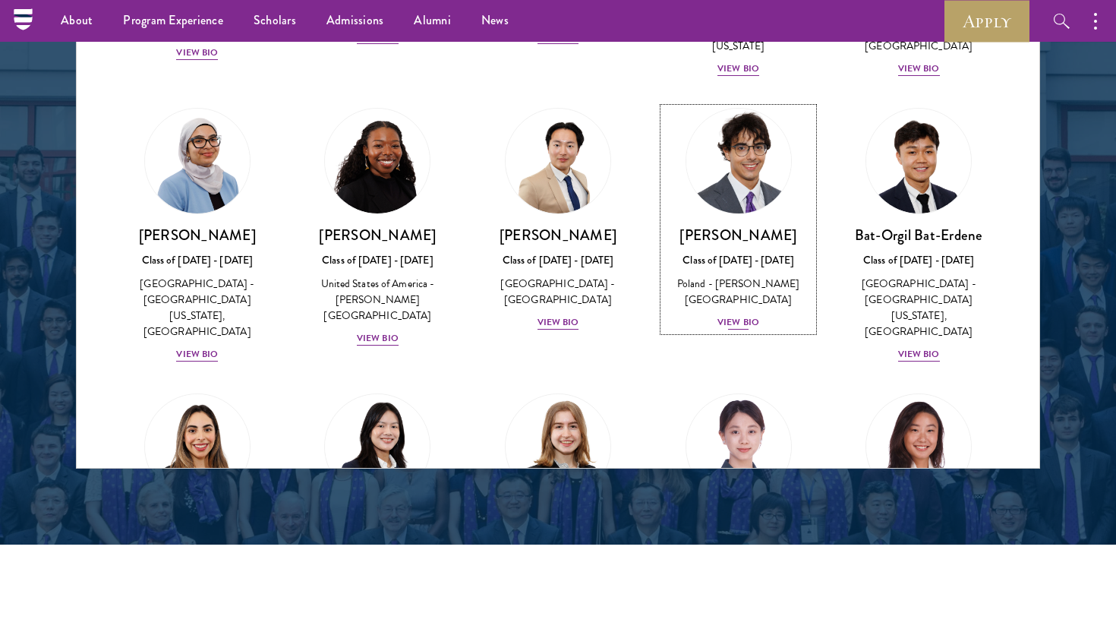
click at [708, 154] on img at bounding box center [738, 160] width 115 height 115
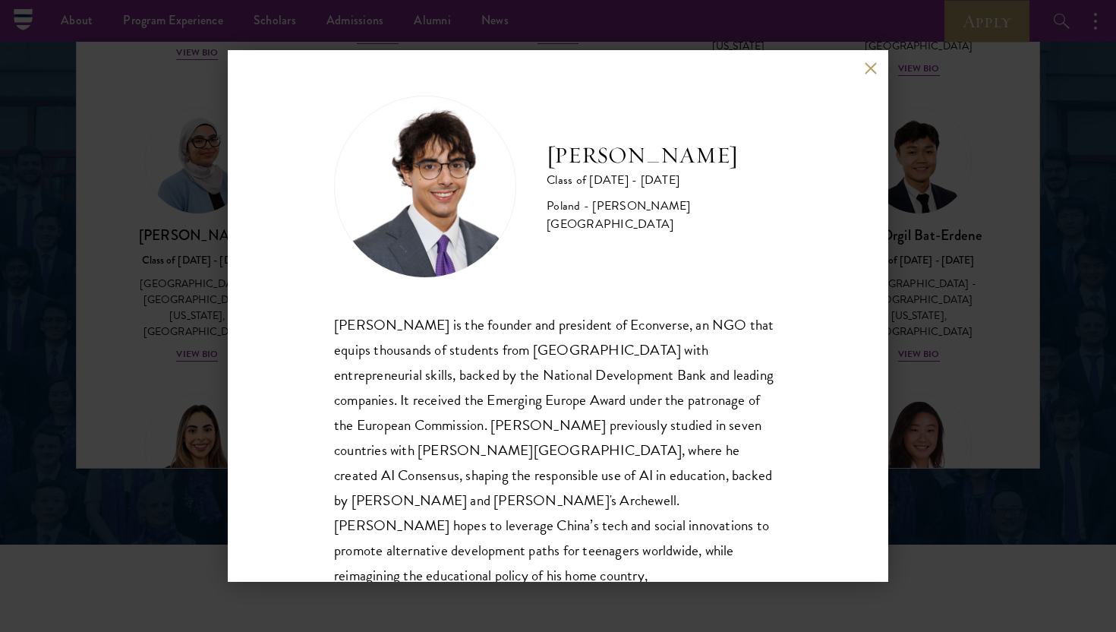
click at [893, 134] on div "[PERSON_NAME] Class of [DATE] - [DATE] [GEOGRAPHIC_DATA] - [PERSON_NAME][GEOGRA…" at bounding box center [558, 316] width 1116 height 632
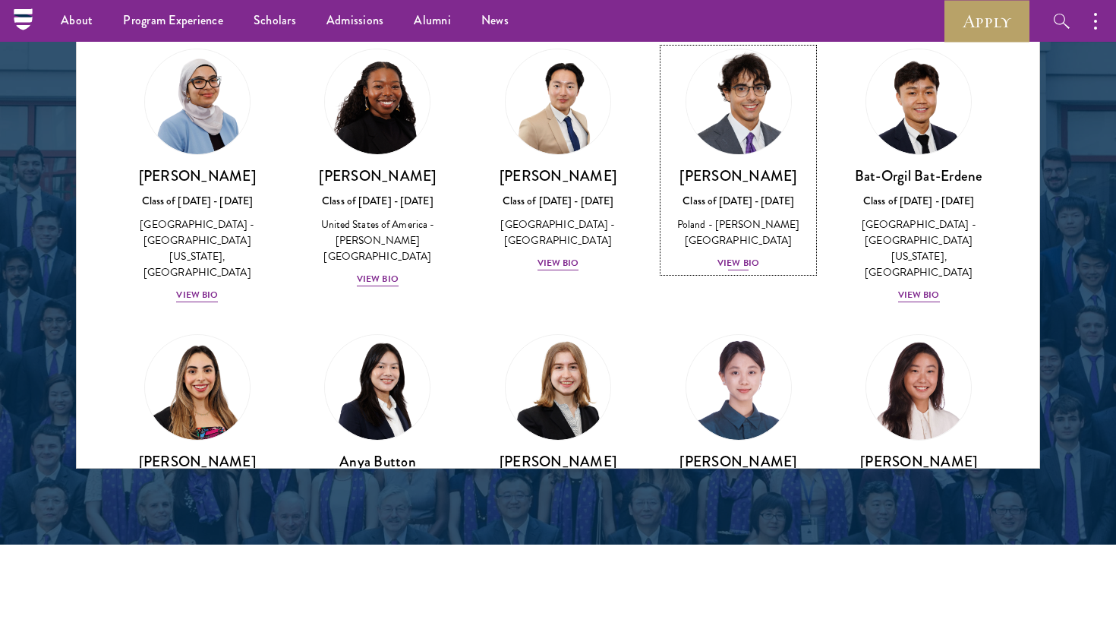
scroll to position [900, 0]
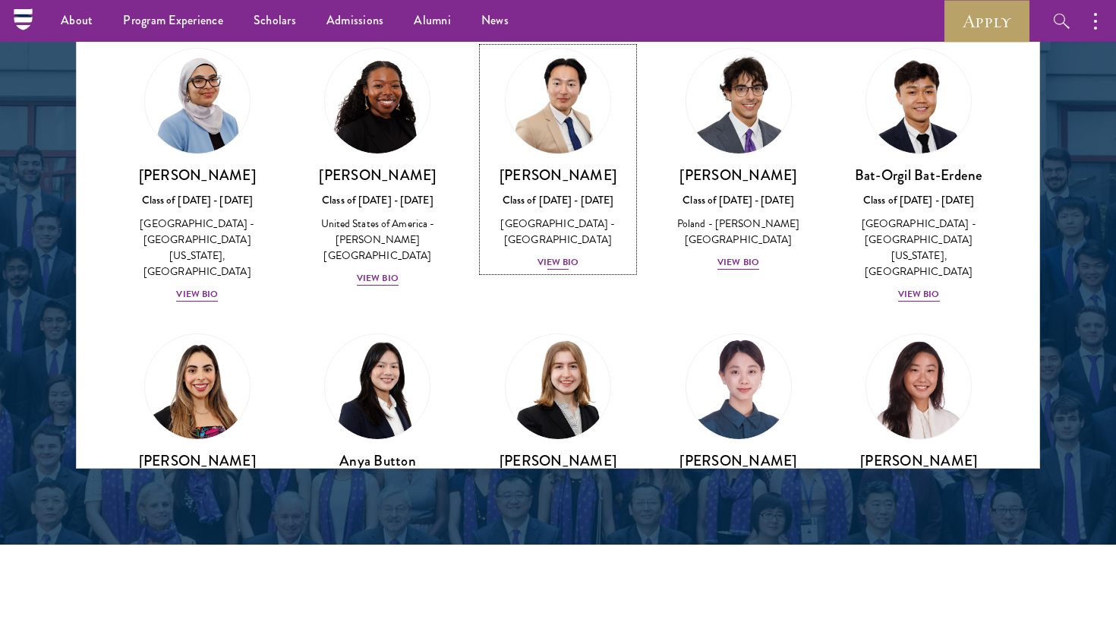
click at [556, 192] on div "Class of [DATE] - [DATE]" at bounding box center [558, 200] width 150 height 16
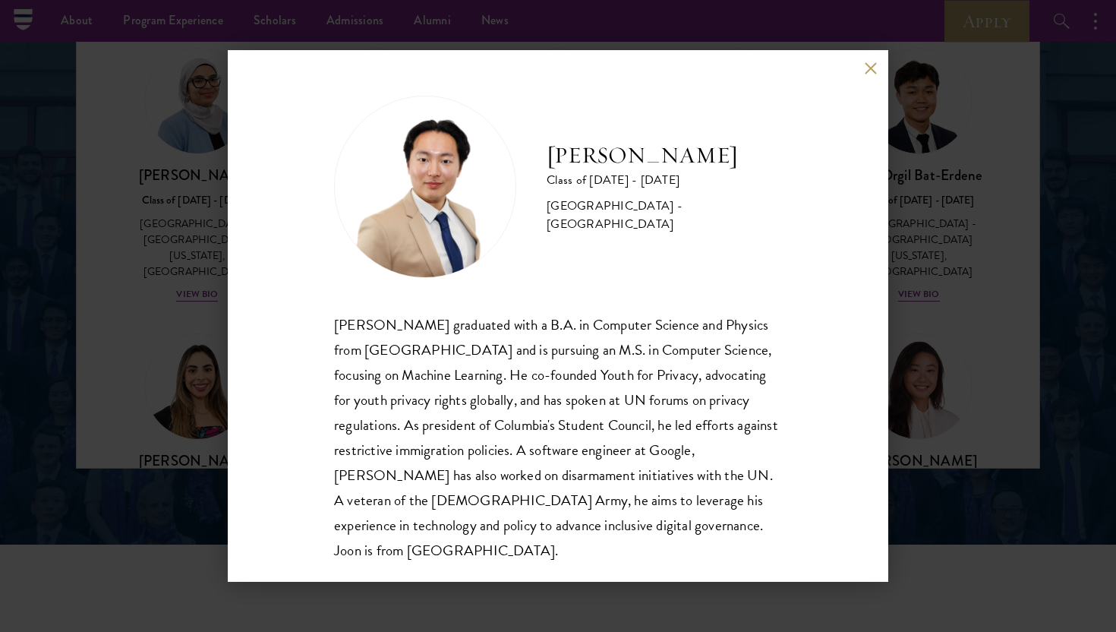
click at [169, 333] on div "[PERSON_NAME] Class of [DATE] - [DATE] [GEOGRAPHIC_DATA] - [GEOGRAPHIC_DATA] [P…" at bounding box center [558, 316] width 1116 height 632
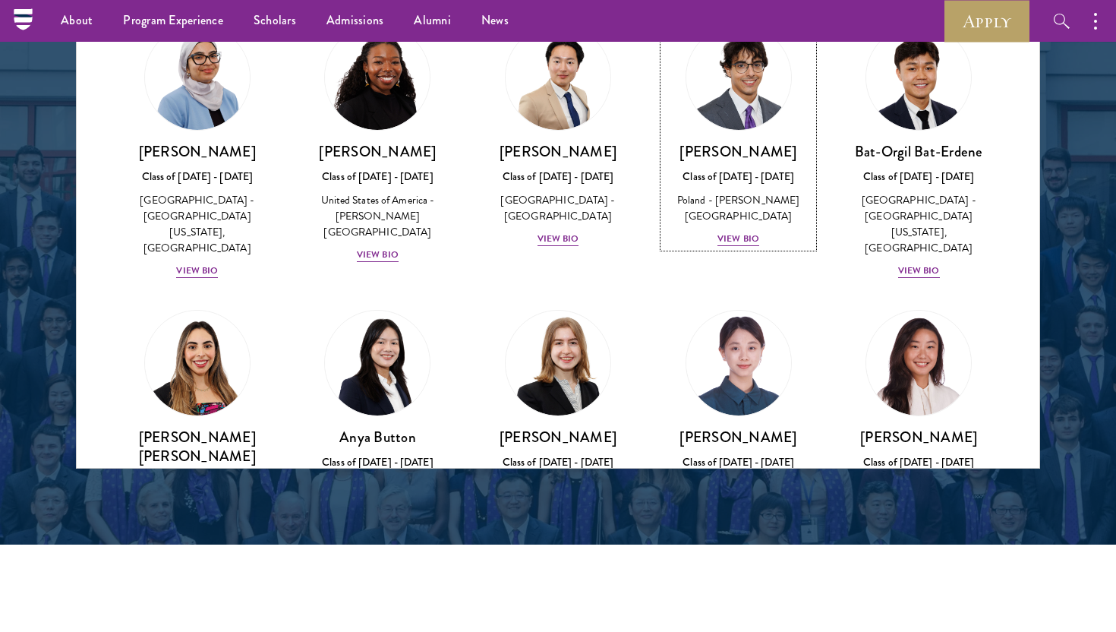
scroll to position [928, 0]
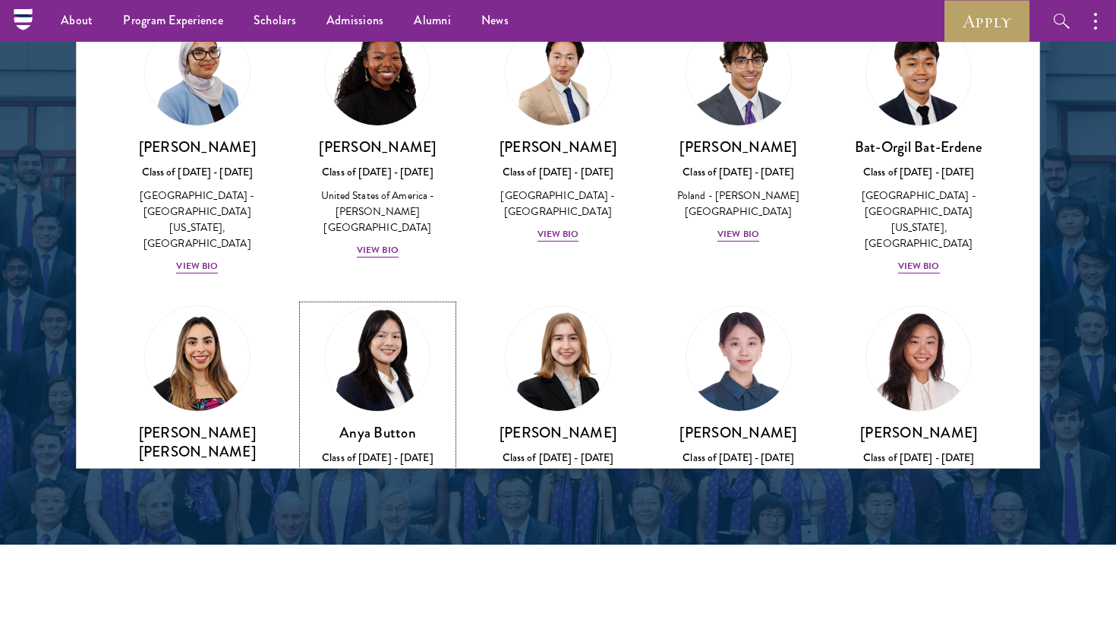
click at [353, 313] on img at bounding box center [377, 358] width 115 height 115
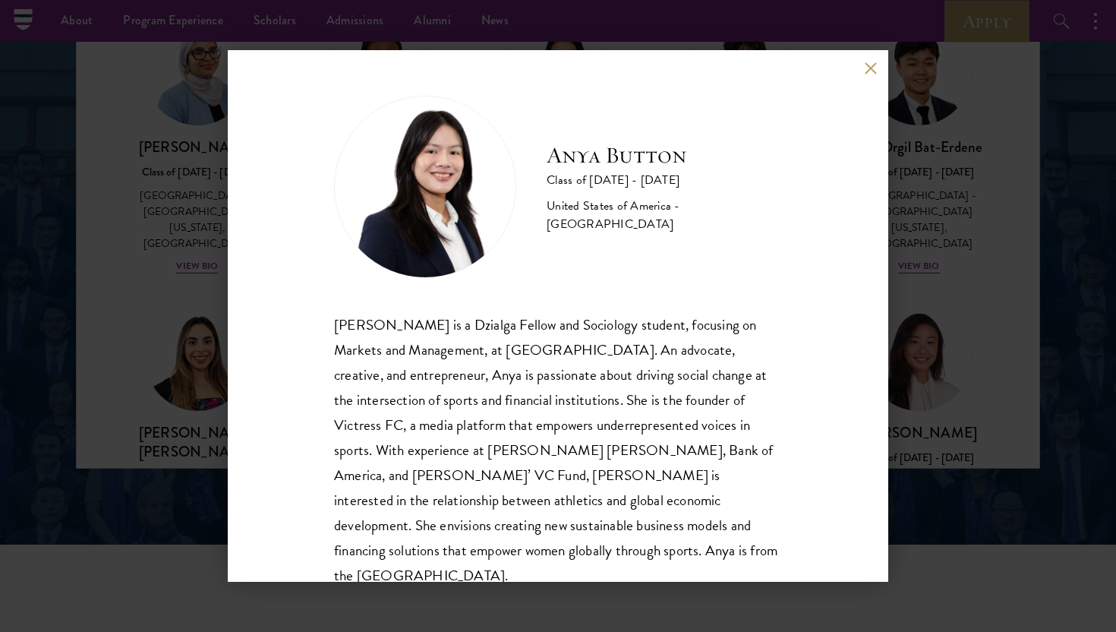
click at [200, 319] on div "Anya Button Class of [DATE] - [DATE] [GEOGRAPHIC_DATA] - [GEOGRAPHIC_DATA] [PER…" at bounding box center [558, 316] width 1116 height 632
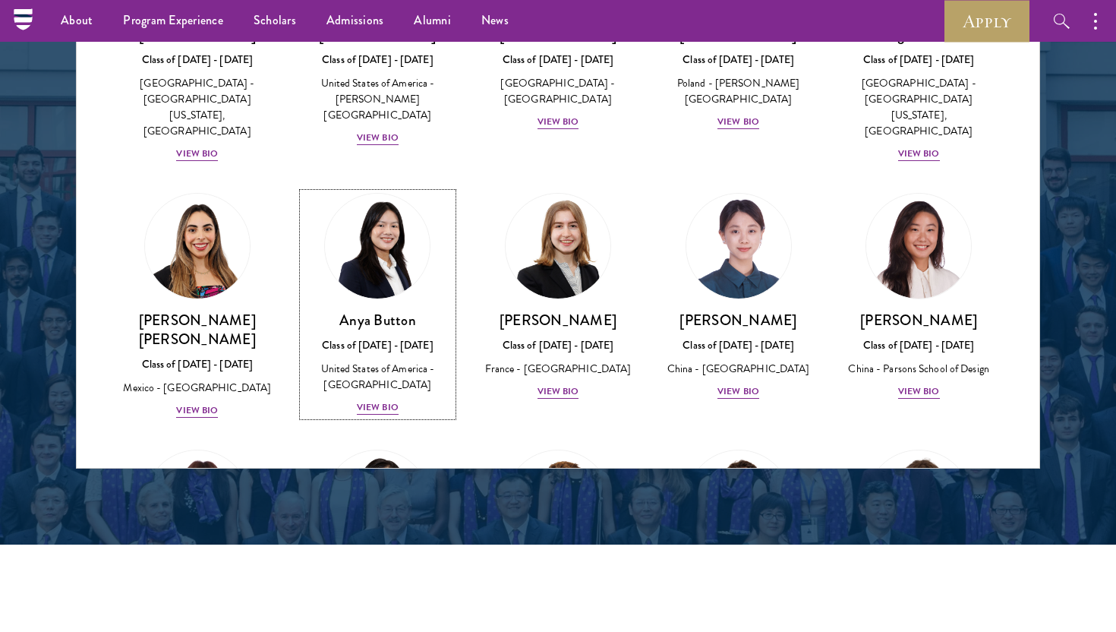
scroll to position [1300, 0]
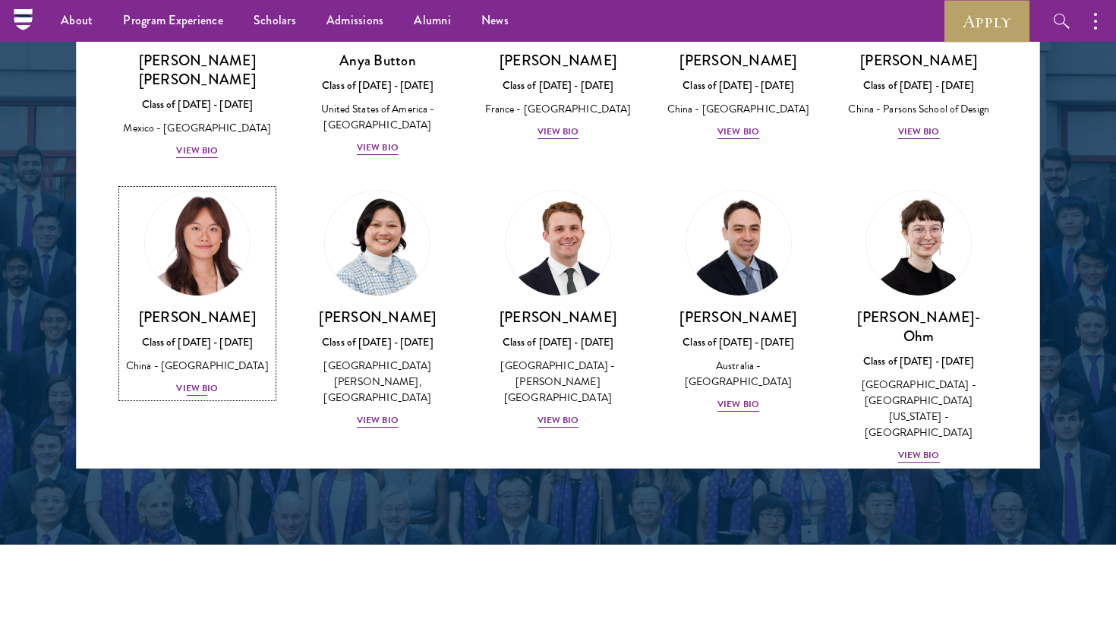
click at [227, 198] on img at bounding box center [197, 242] width 115 height 115
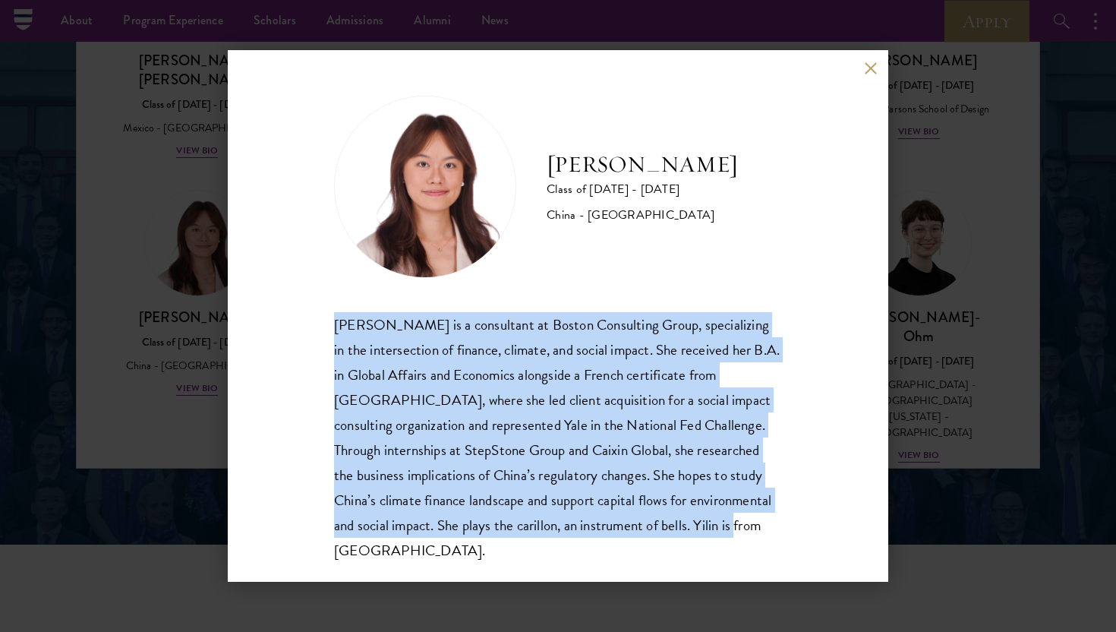
drag, startPoint x: 327, startPoint y: 321, endPoint x: 327, endPoint y: 553, distance: 232.3
click at [327, 553] on div "[PERSON_NAME] Class of [DATE] - [DATE] [GEOGRAPHIC_DATA] - [GEOGRAPHIC_DATA] [P…" at bounding box center [558, 315] width 661 height 531
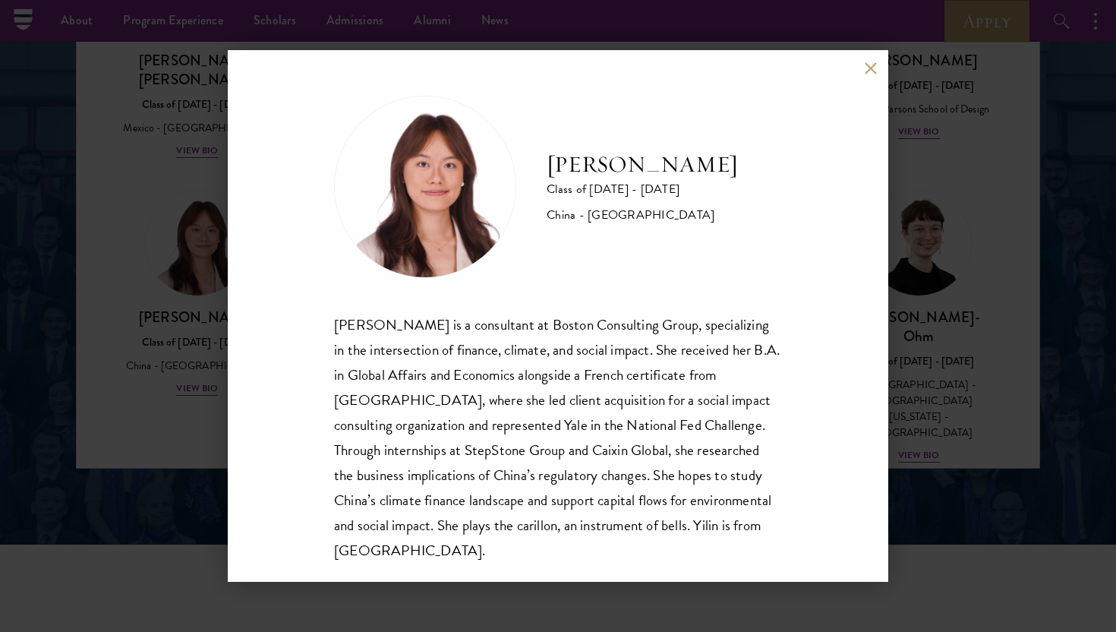
click at [156, 352] on div "[PERSON_NAME] Class of [DATE] - [DATE] [GEOGRAPHIC_DATA] - [GEOGRAPHIC_DATA] [P…" at bounding box center [558, 316] width 1116 height 632
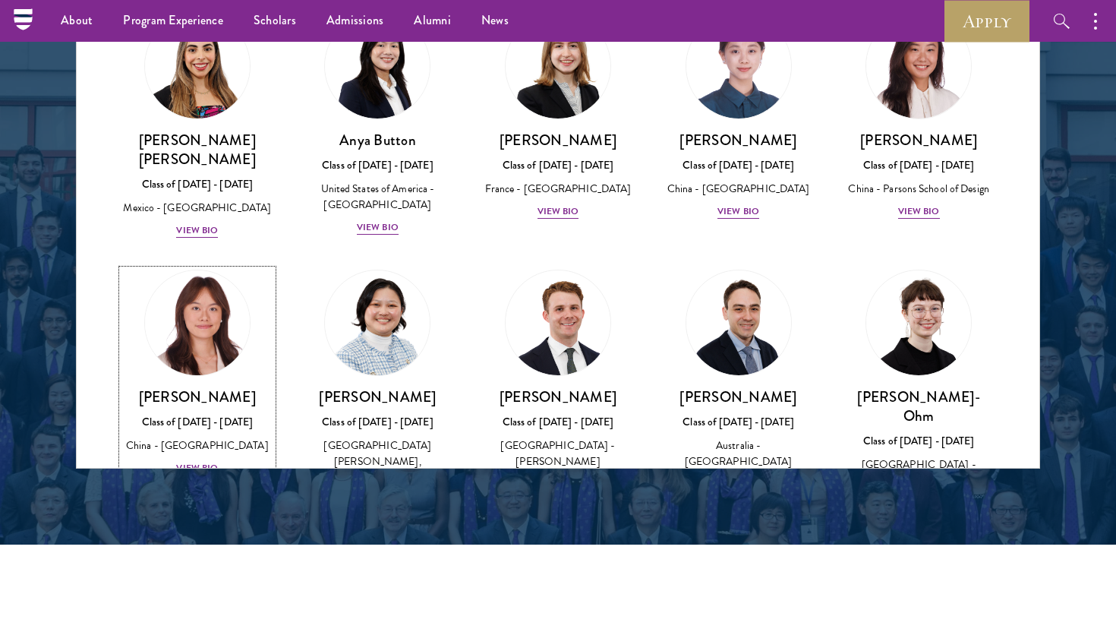
scroll to position [1534, 0]
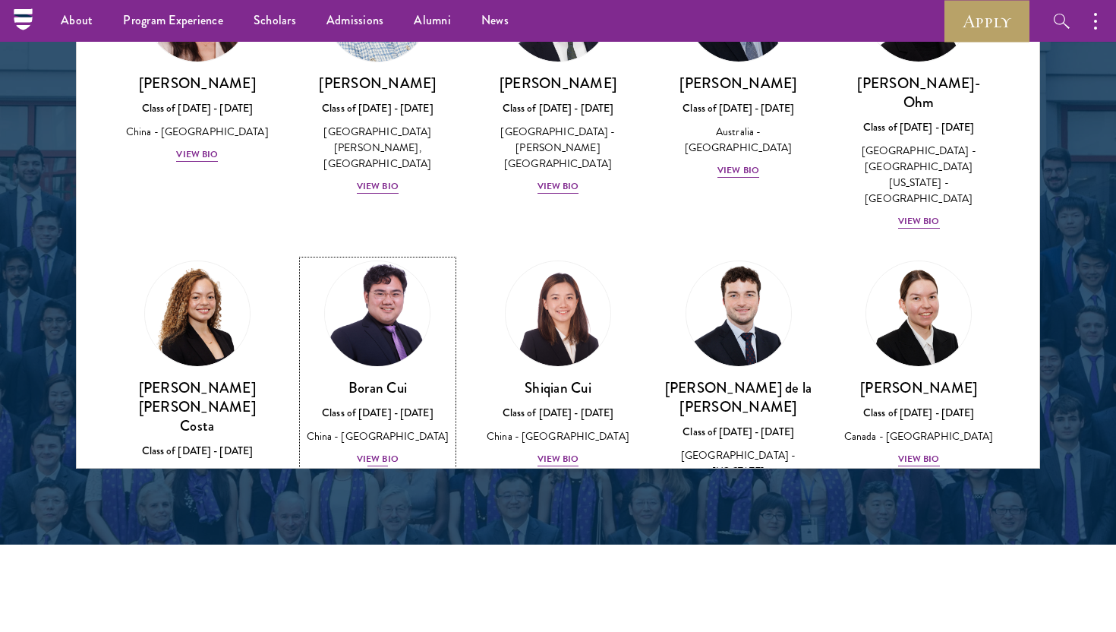
click at [366, 256] on img at bounding box center [377, 313] width 115 height 115
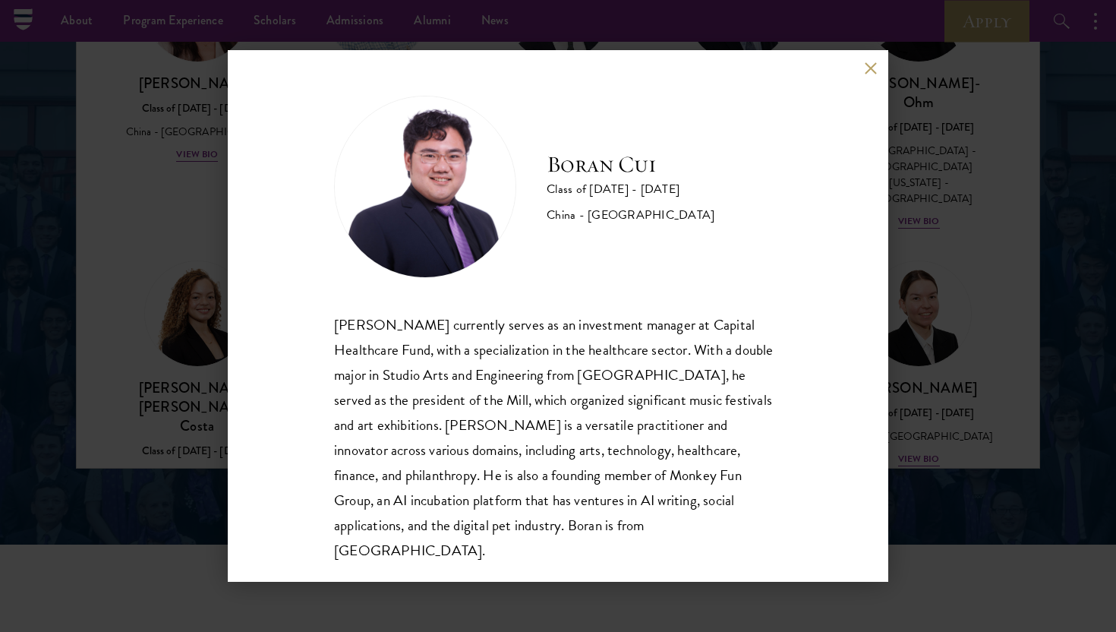
click at [219, 361] on div "[PERSON_NAME] Class of [DATE] - [DATE] [GEOGRAPHIC_DATA] - [GEOGRAPHIC_DATA] [P…" at bounding box center [558, 316] width 1116 height 632
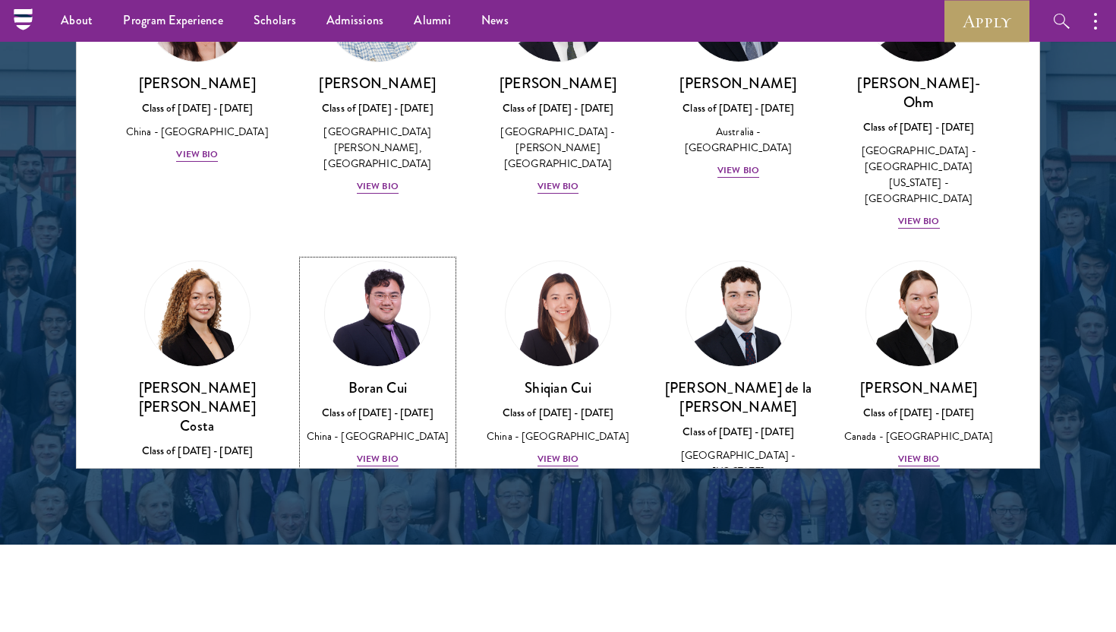
scroll to position [1539, 0]
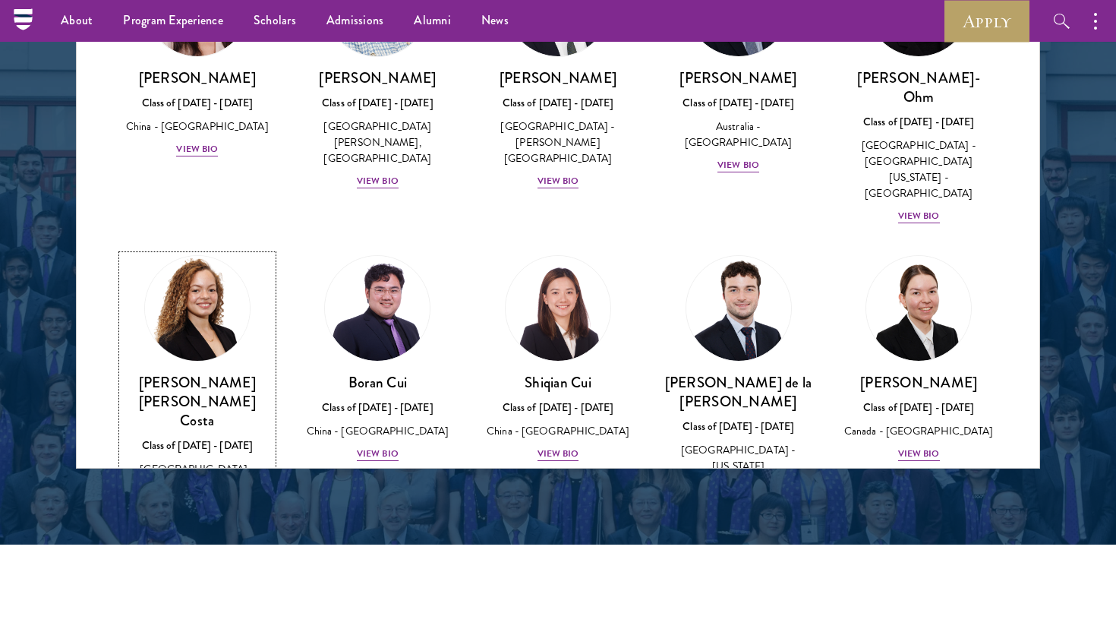
click at [232, 437] on div "Class of [DATE] - [DATE]" at bounding box center [197, 445] width 150 height 16
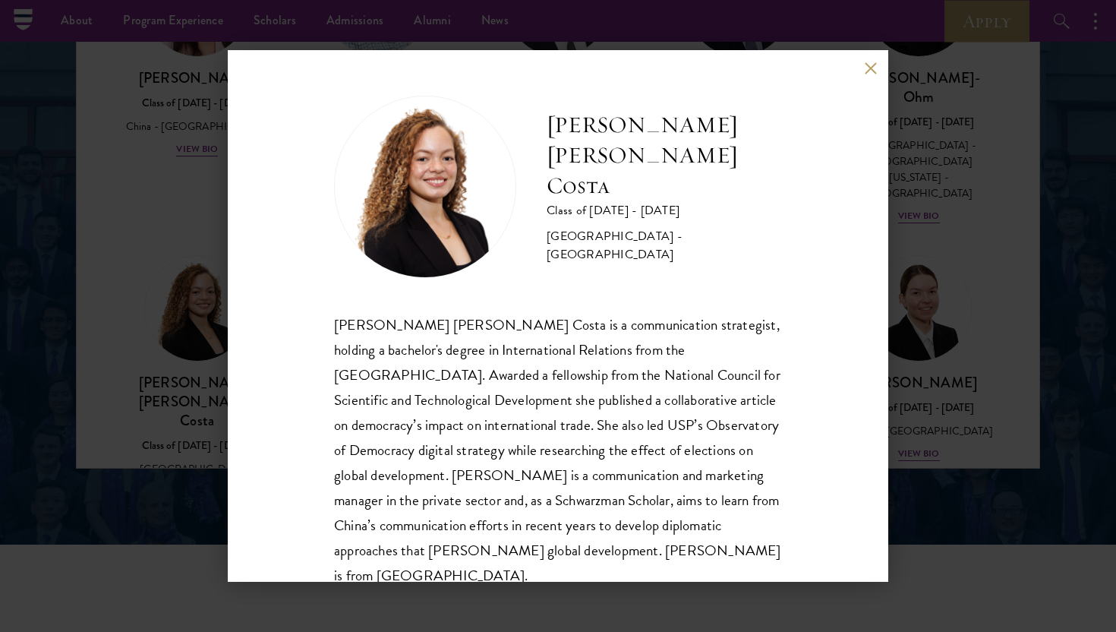
click at [153, 352] on div "[PERSON_NAME] [PERSON_NAME] Costa Class of [DATE] - [DATE] [GEOGRAPHIC_DATA] - …" at bounding box center [558, 316] width 1116 height 632
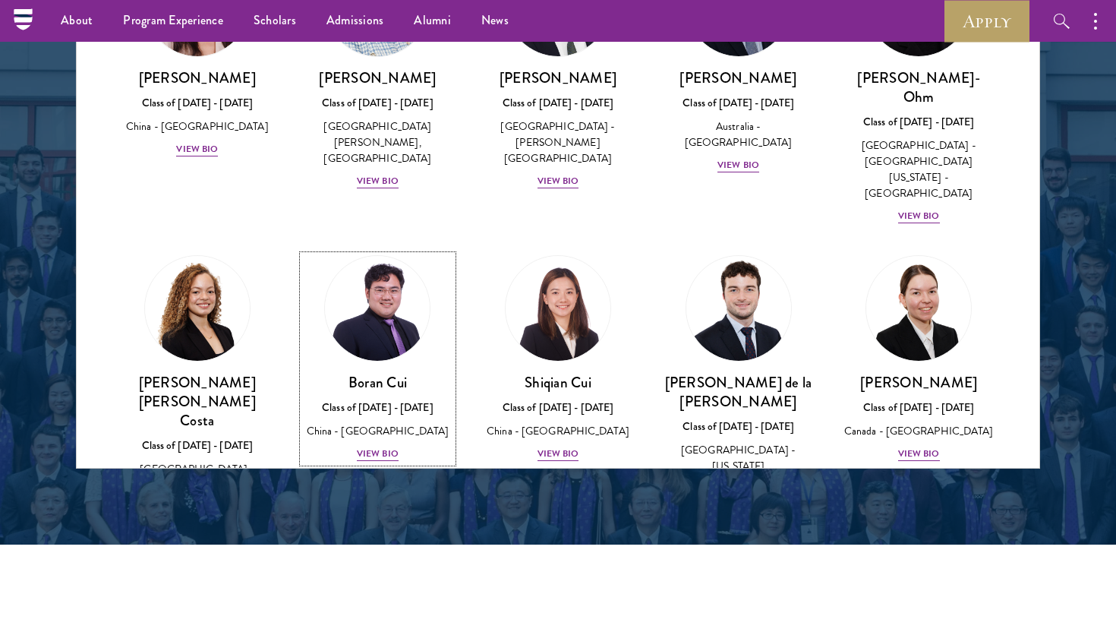
scroll to position [1549, 0]
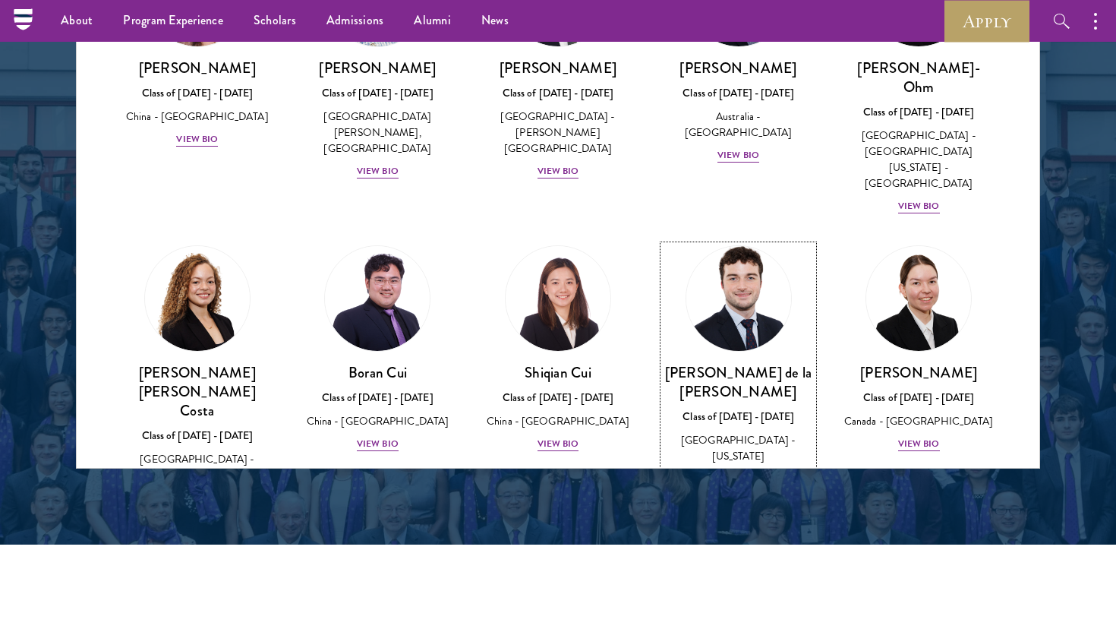
click at [743, 241] on img at bounding box center [738, 298] width 115 height 115
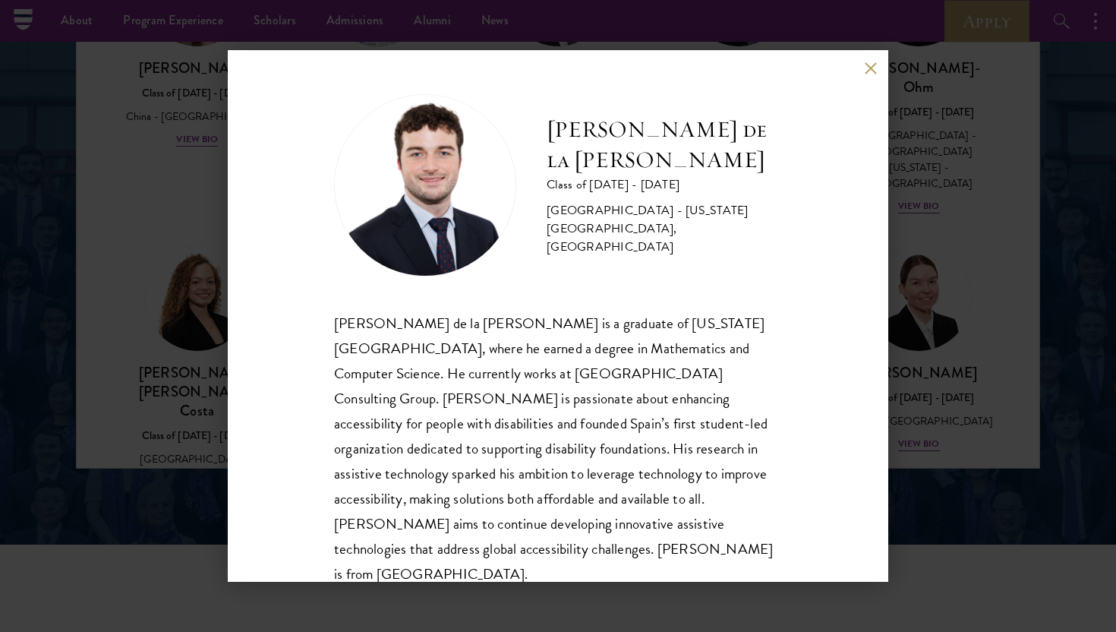
scroll to position [1, 0]
click at [945, 310] on div "[PERSON_NAME] de la [PERSON_NAME] Class of [DATE] - [DATE] [GEOGRAPHIC_DATA] - …" at bounding box center [558, 316] width 1116 height 632
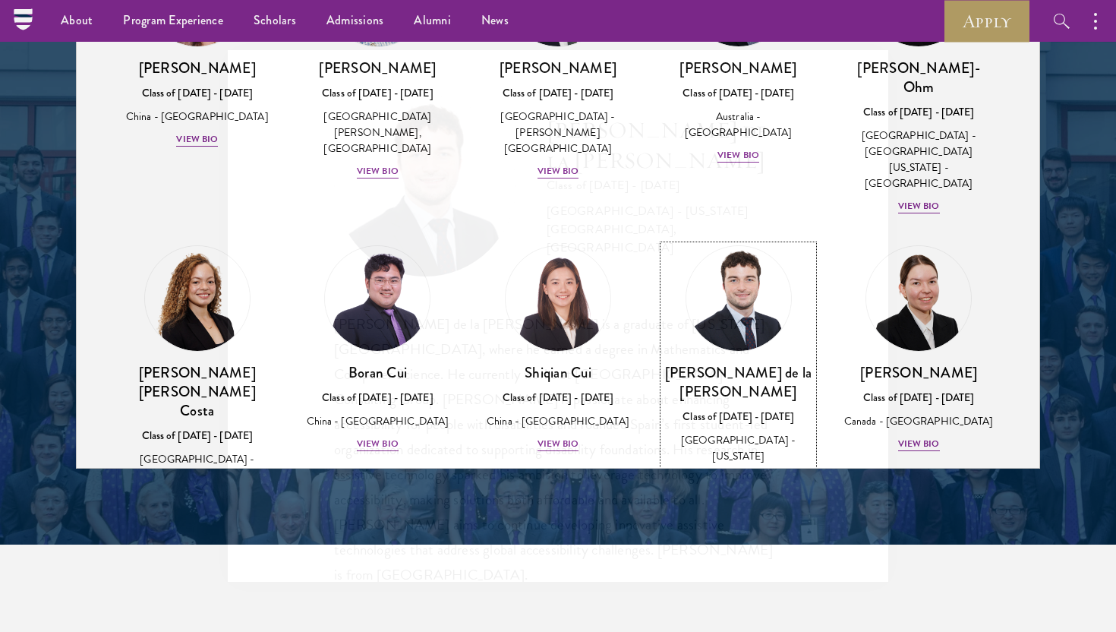
scroll to position [1549, 0]
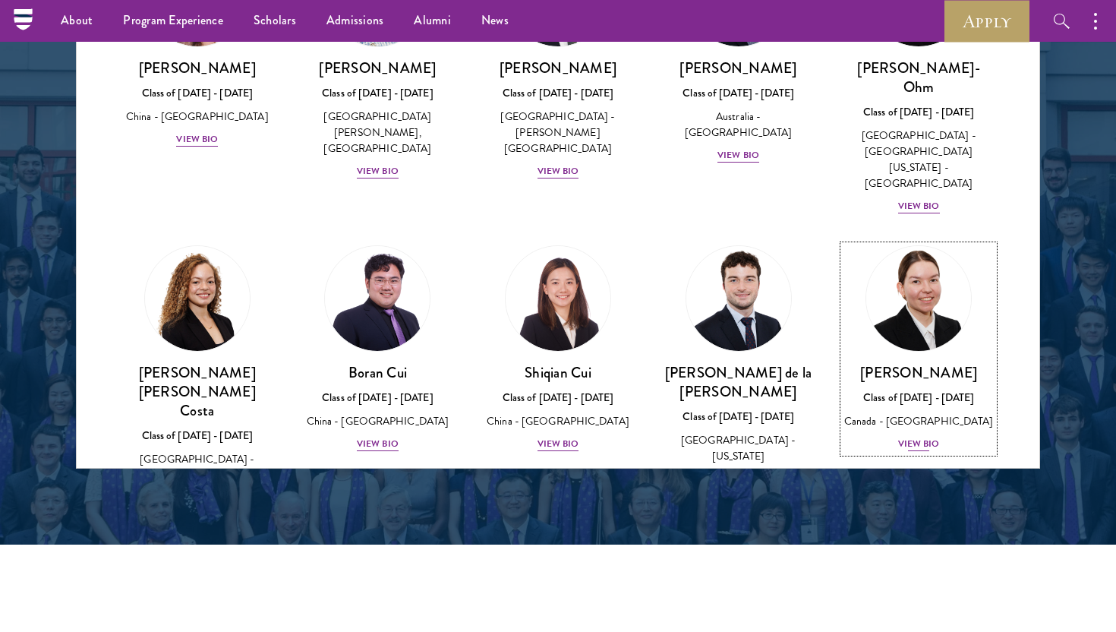
click at [932, 241] on img at bounding box center [918, 298] width 115 height 115
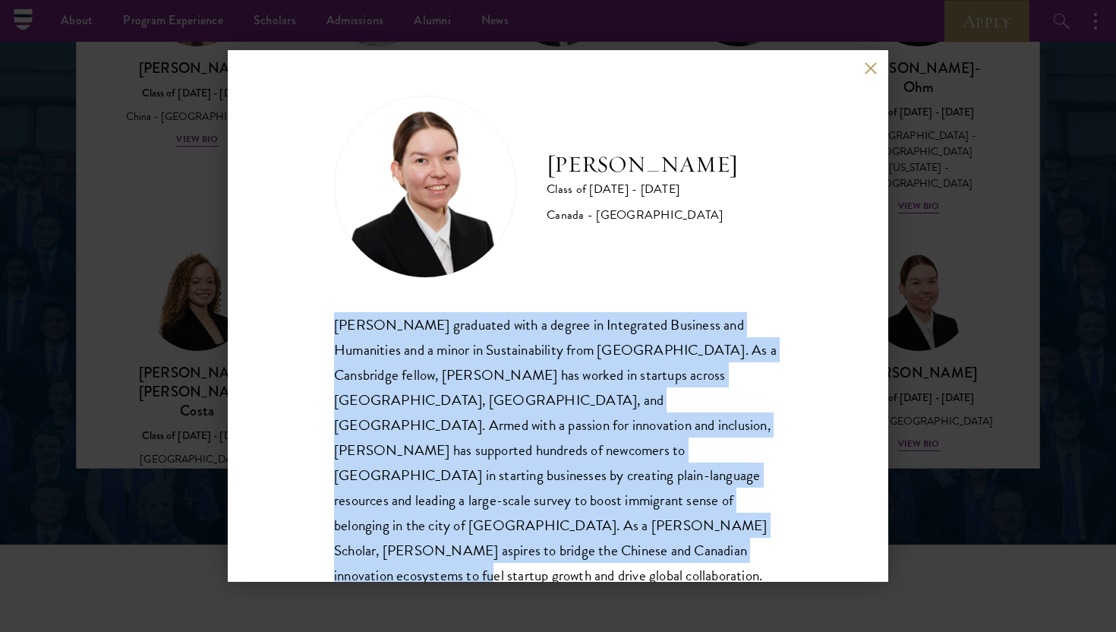
drag, startPoint x: 336, startPoint y: 324, endPoint x: 712, endPoint y: 524, distance: 426.3
click at [712, 524] on div "[PERSON_NAME] graduated with a degree in Integrated Business and Humanities and…" at bounding box center [558, 462] width 448 height 301
copy div "[PERSON_NAME] graduated with a degree in Integrated Business and Humanities and…"
click at [868, 66] on button at bounding box center [870, 67] width 13 height 13
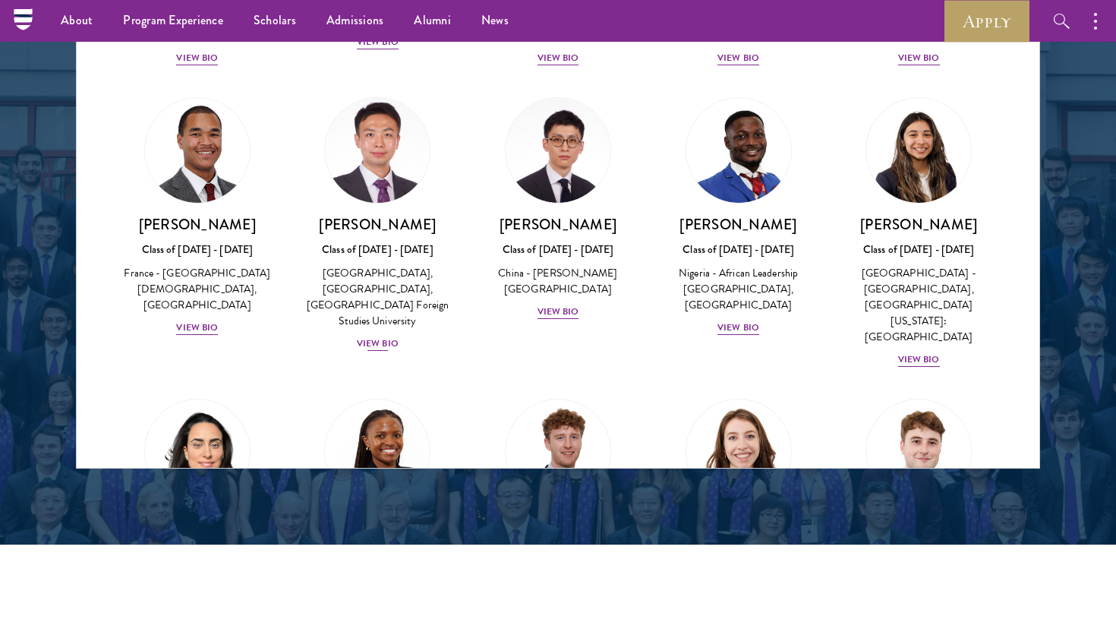
scroll to position [4585, 0]
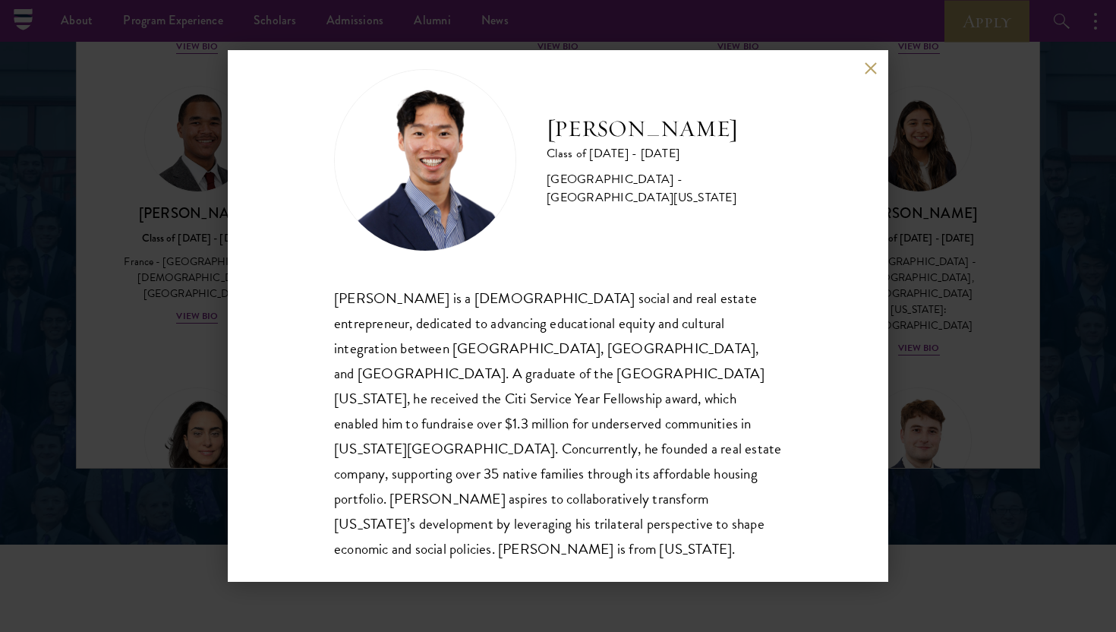
scroll to position [26, 0]
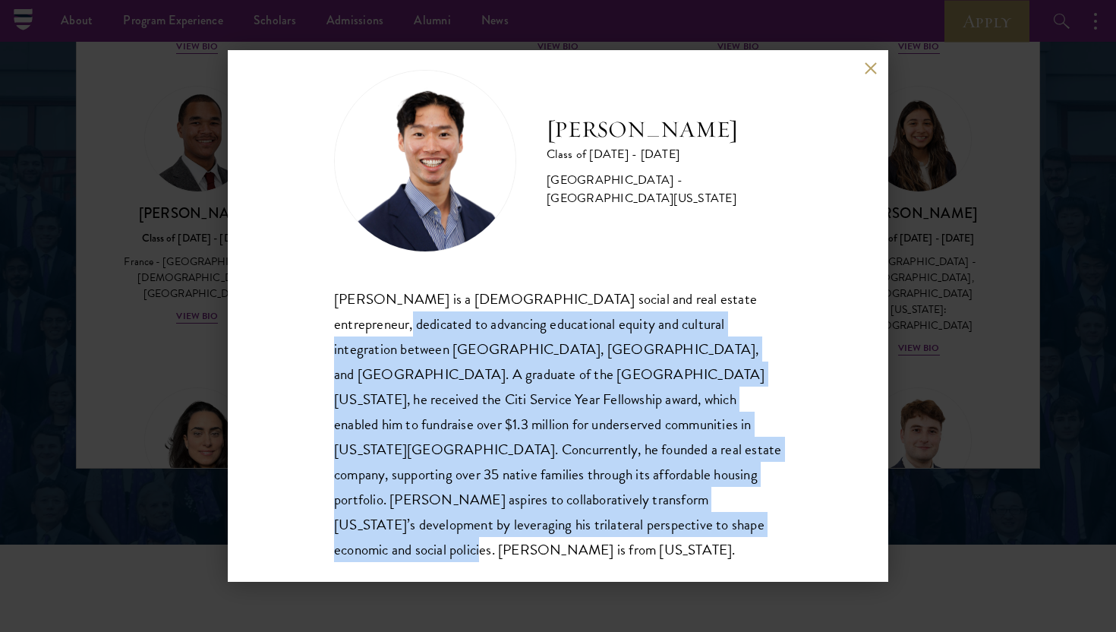
drag, startPoint x: 415, startPoint y: 529, endPoint x: 335, endPoint y: 318, distance: 225.6
click at [335, 318] on div "[PERSON_NAME] is a [DEMOGRAPHIC_DATA] social and real estate entrepreneur, dedi…" at bounding box center [558, 424] width 448 height 276
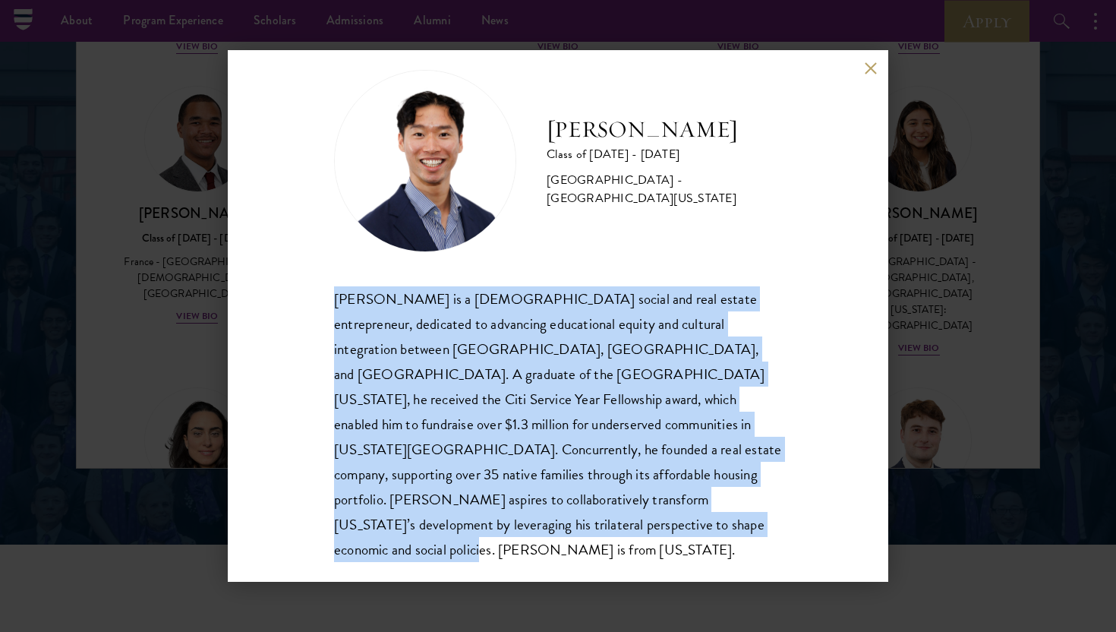
drag, startPoint x: 332, startPoint y: 306, endPoint x: 416, endPoint y: 524, distance: 233.6
click at [417, 525] on div "[PERSON_NAME] Class of [DATE] - [DATE] [GEOGRAPHIC_DATA] - [GEOGRAPHIC_DATA][US…" at bounding box center [558, 315] width 661 height 531
copy div "[PERSON_NAME] is a [DEMOGRAPHIC_DATA] social and real estate entrepreneur, dedi…"
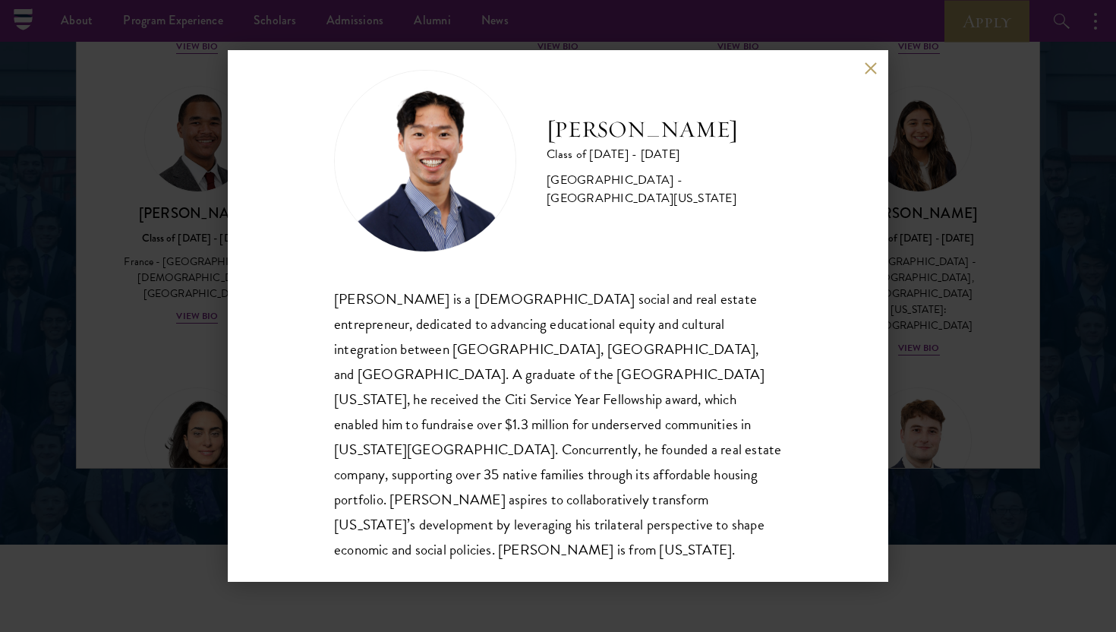
click at [869, 75] on div "[PERSON_NAME] Class of [DATE] - [DATE] [GEOGRAPHIC_DATA] - [GEOGRAPHIC_DATA][US…" at bounding box center [558, 315] width 661 height 531
click at [866, 71] on button at bounding box center [870, 67] width 13 height 13
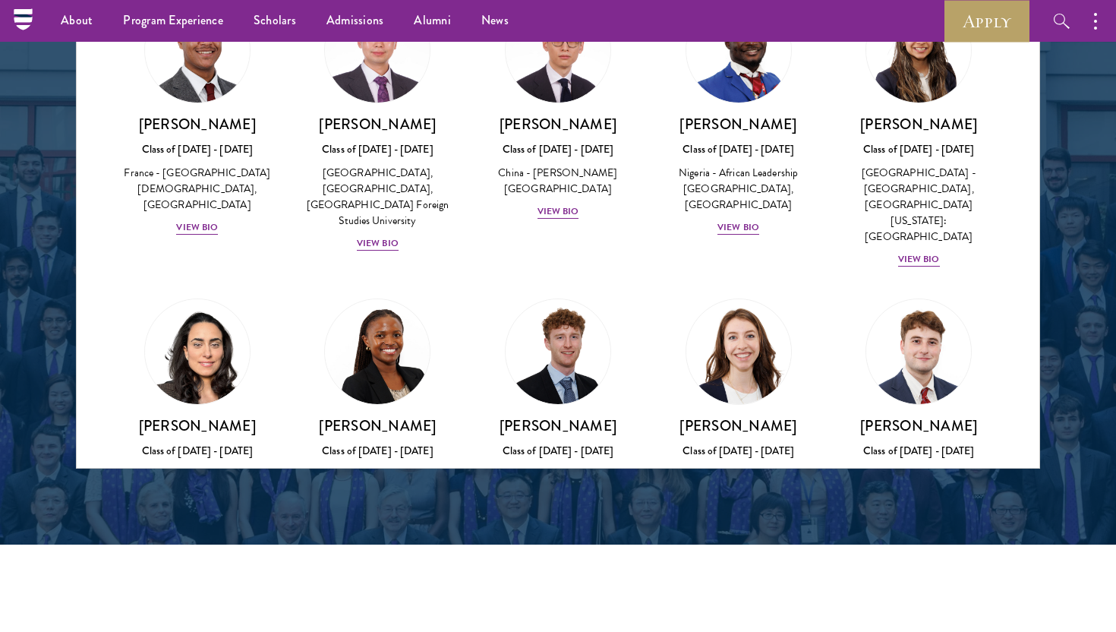
scroll to position [4678, 0]
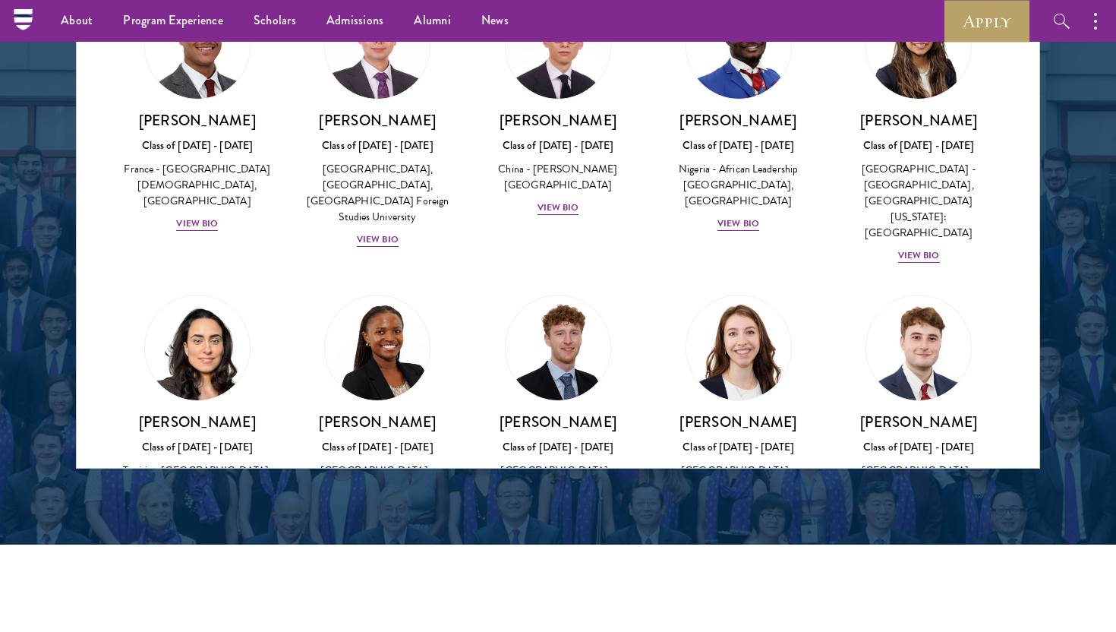
click at [194, 576] on img at bounding box center [197, 633] width 115 height 115
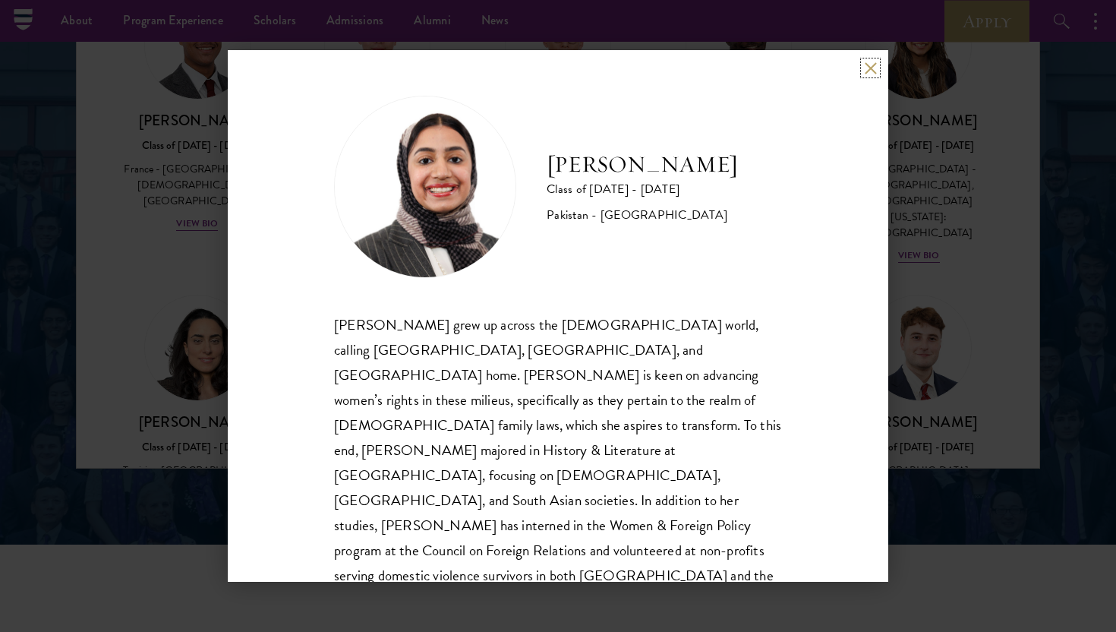
click at [865, 61] on button at bounding box center [870, 67] width 13 height 13
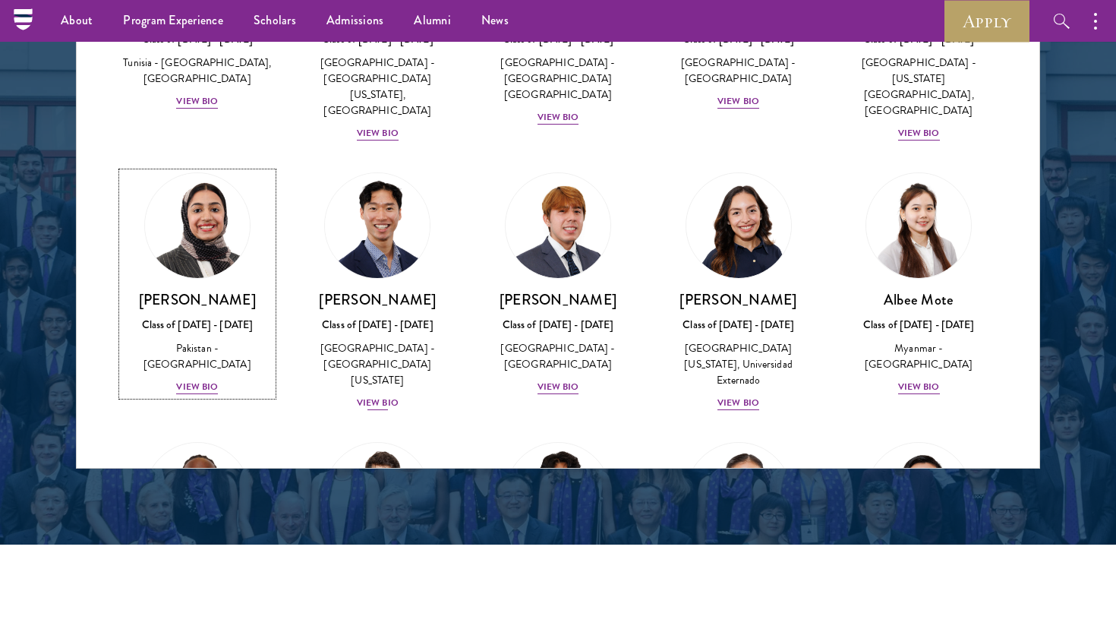
scroll to position [5074, 0]
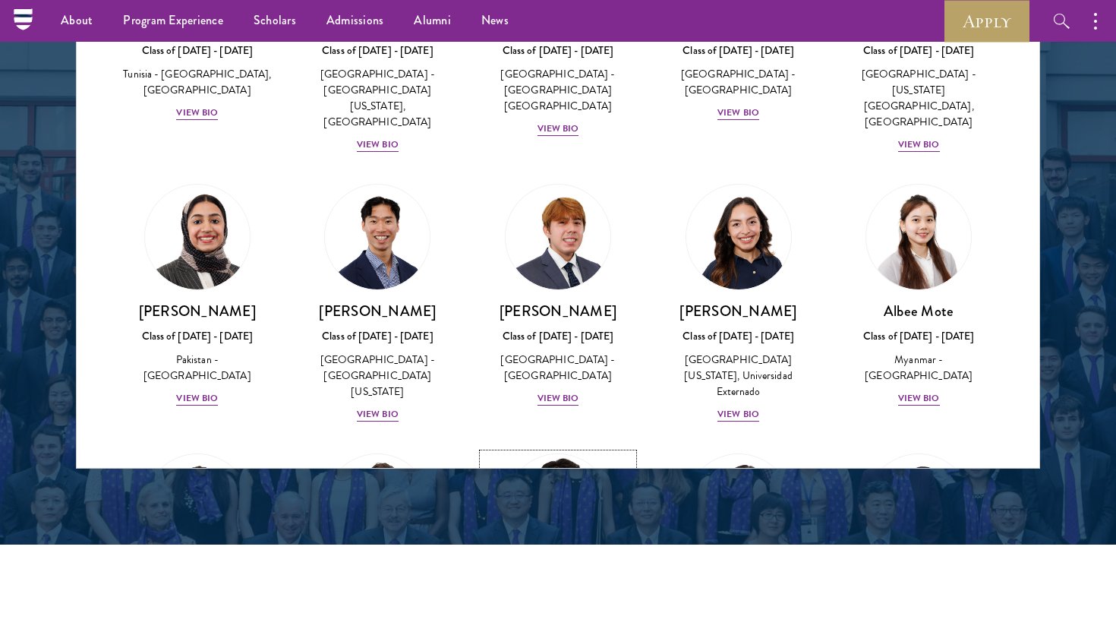
click at [593, 449] on img at bounding box center [557, 506] width 115 height 115
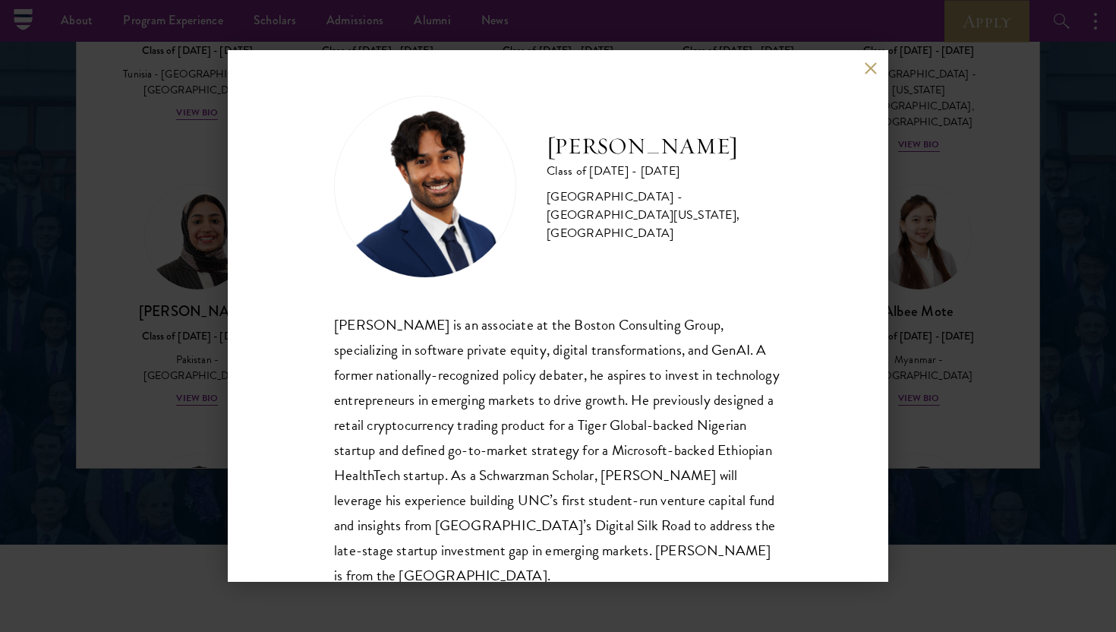
click at [872, 72] on button at bounding box center [870, 67] width 13 height 13
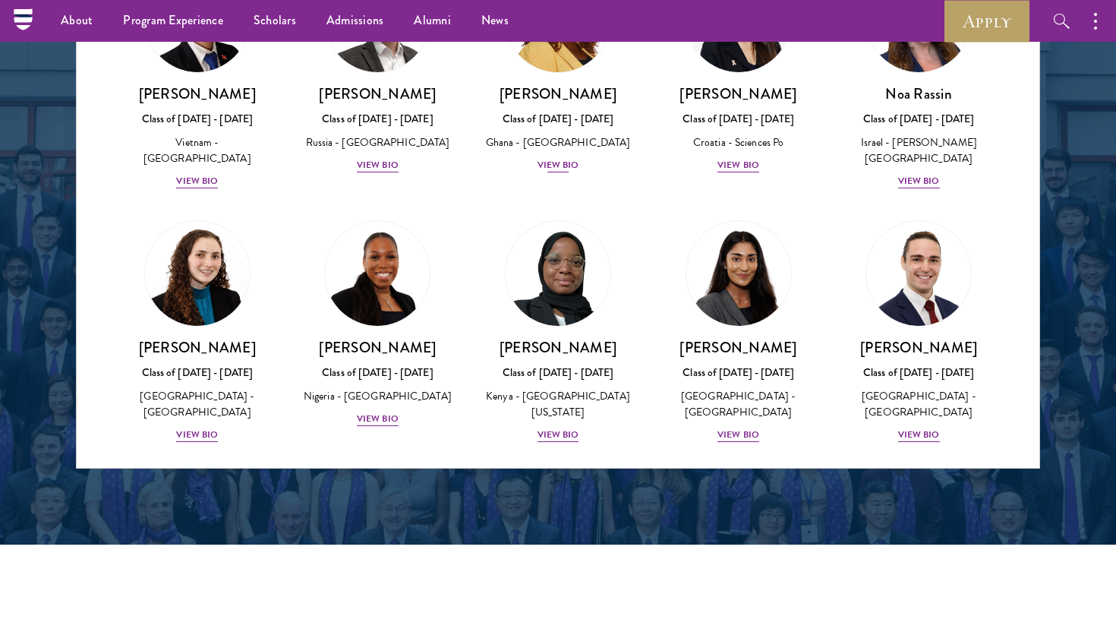
scroll to position [5838, 0]
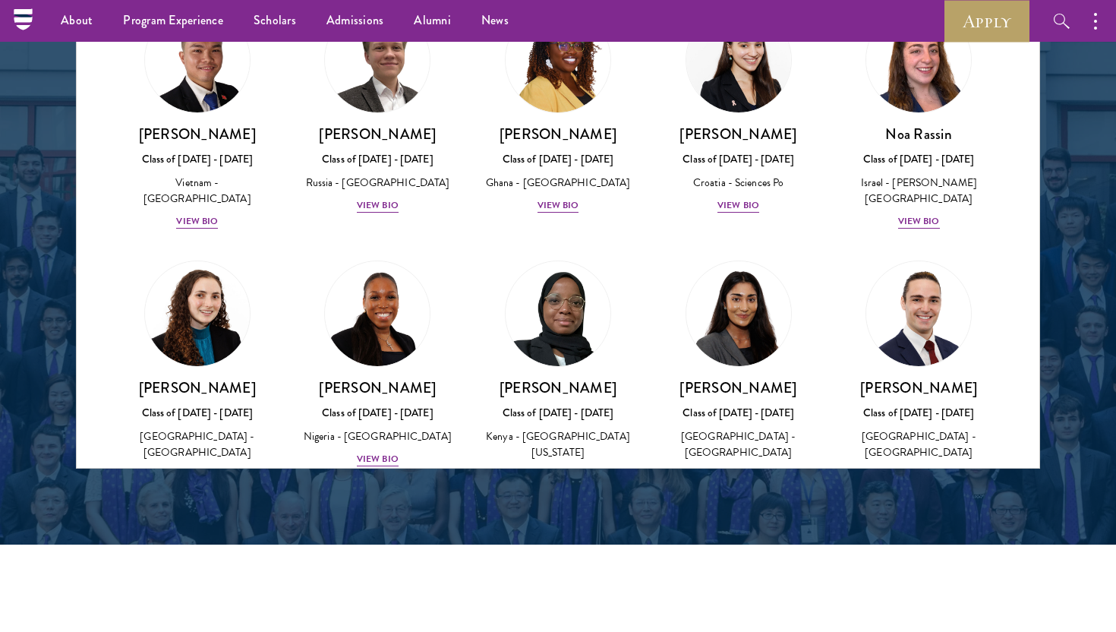
click at [579, 509] on img at bounding box center [557, 566] width 115 height 115
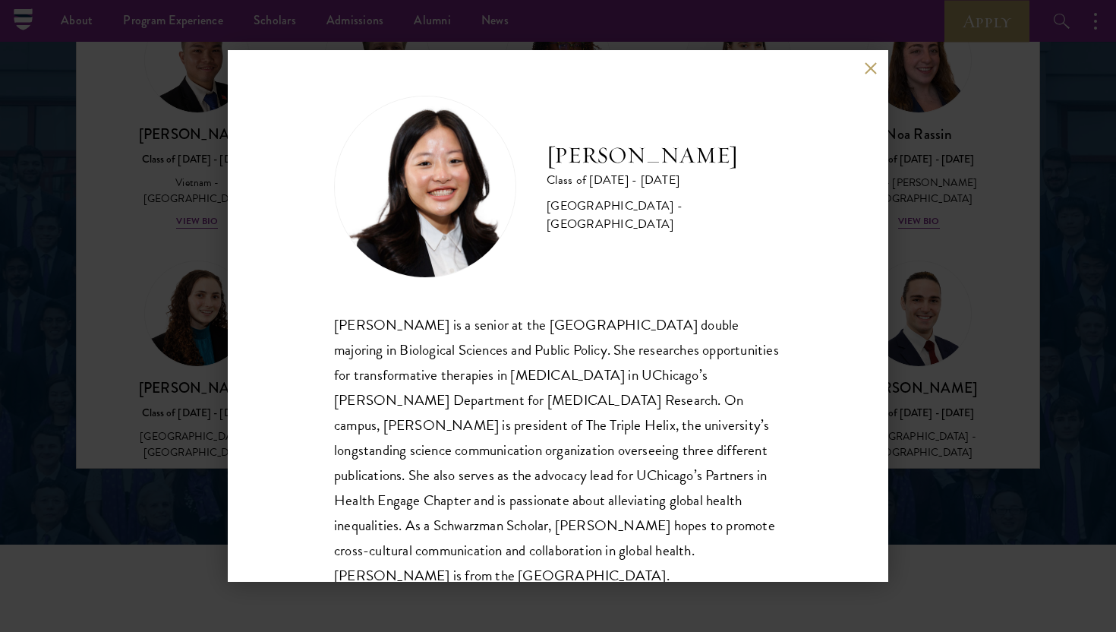
click at [862, 61] on div "[PERSON_NAME] Class of [DATE] - [DATE] [GEOGRAPHIC_DATA] - [GEOGRAPHIC_DATA] [P…" at bounding box center [558, 315] width 661 height 531
click at [870, 68] on button at bounding box center [870, 67] width 13 height 13
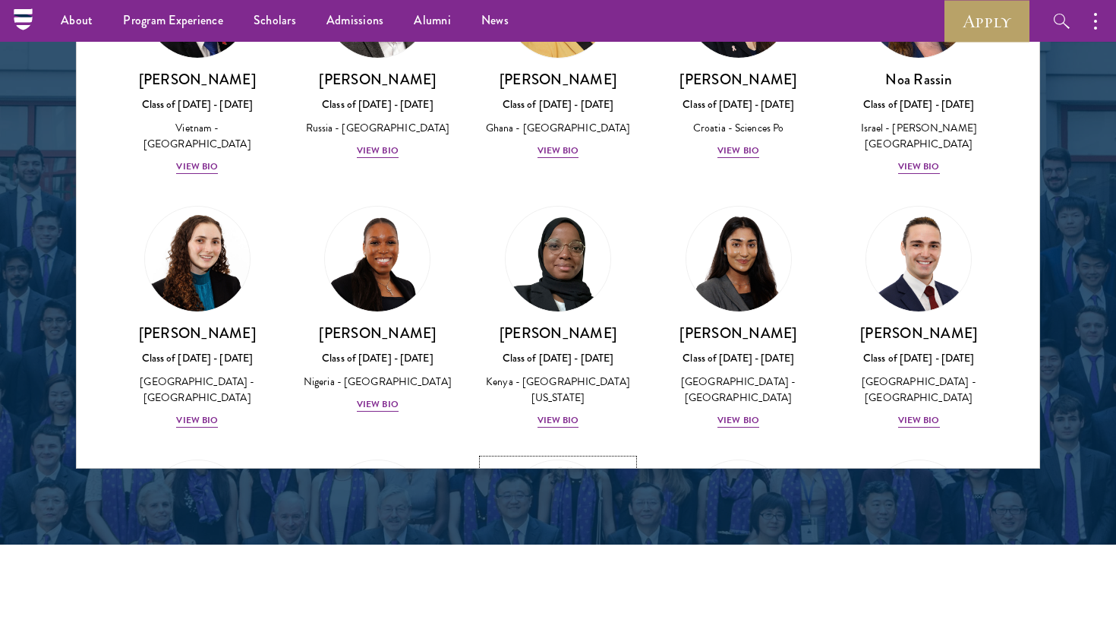
scroll to position [5905, 0]
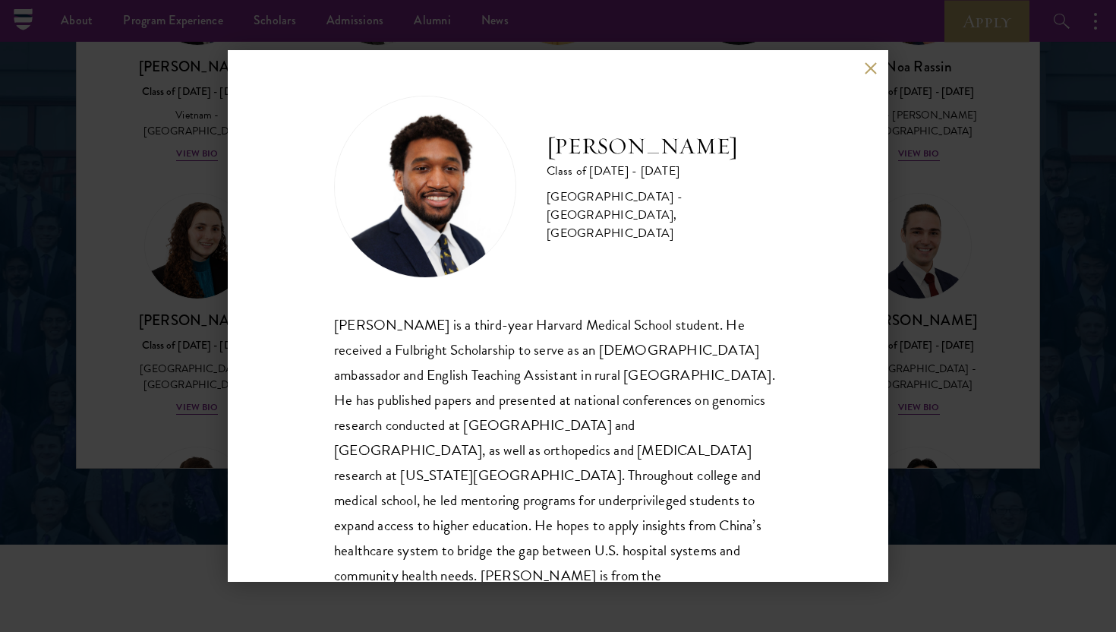
click at [885, 194] on div "[PERSON_NAME] Class of [DATE] - [DATE] [GEOGRAPHIC_DATA] - [GEOGRAPHIC_DATA], […" at bounding box center [558, 315] width 661 height 531
click at [872, 58] on div "[PERSON_NAME] Class of [DATE] - [DATE] [GEOGRAPHIC_DATA] - [GEOGRAPHIC_DATA], […" at bounding box center [558, 315] width 661 height 531
click at [868, 68] on button at bounding box center [870, 67] width 13 height 13
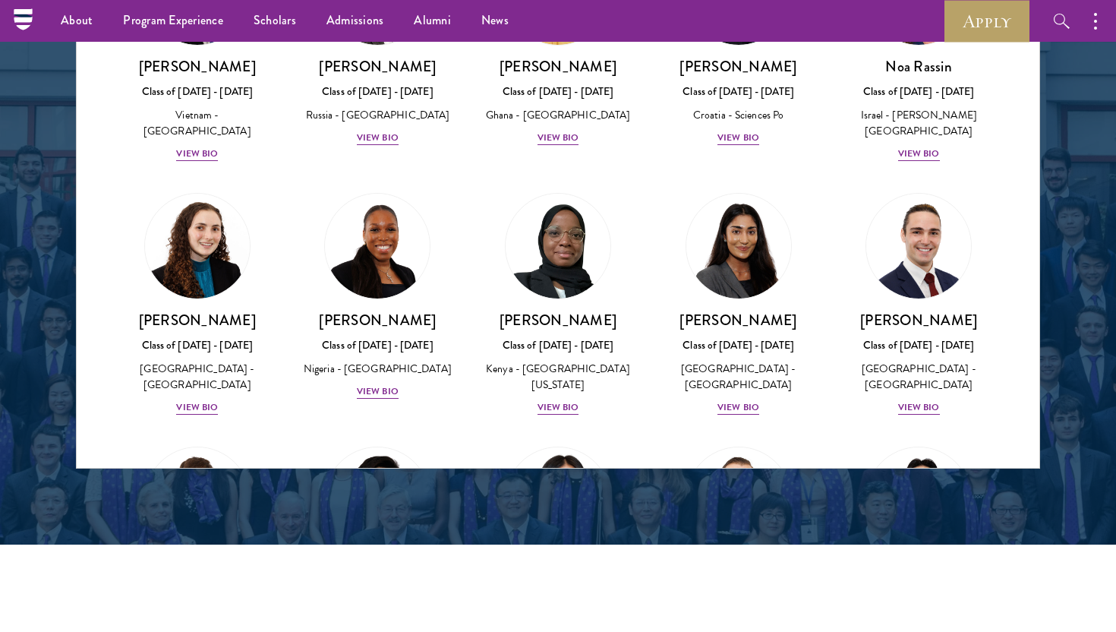
scroll to position [5953, 0]
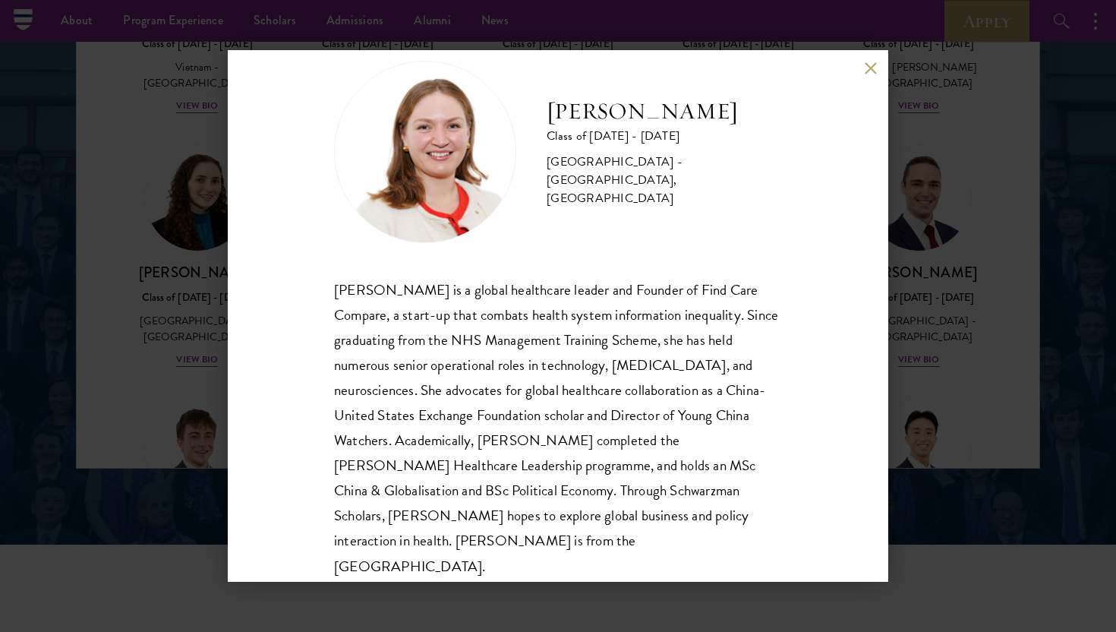
scroll to position [36, 0]
click at [871, 65] on button at bounding box center [870, 67] width 13 height 13
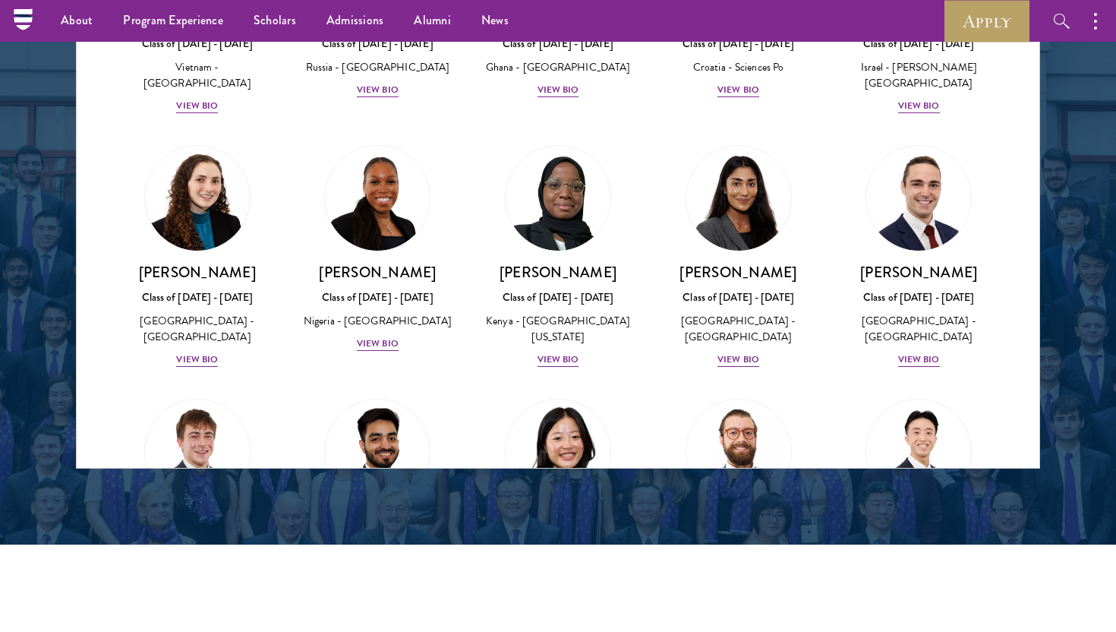
scroll to position [5972, 0]
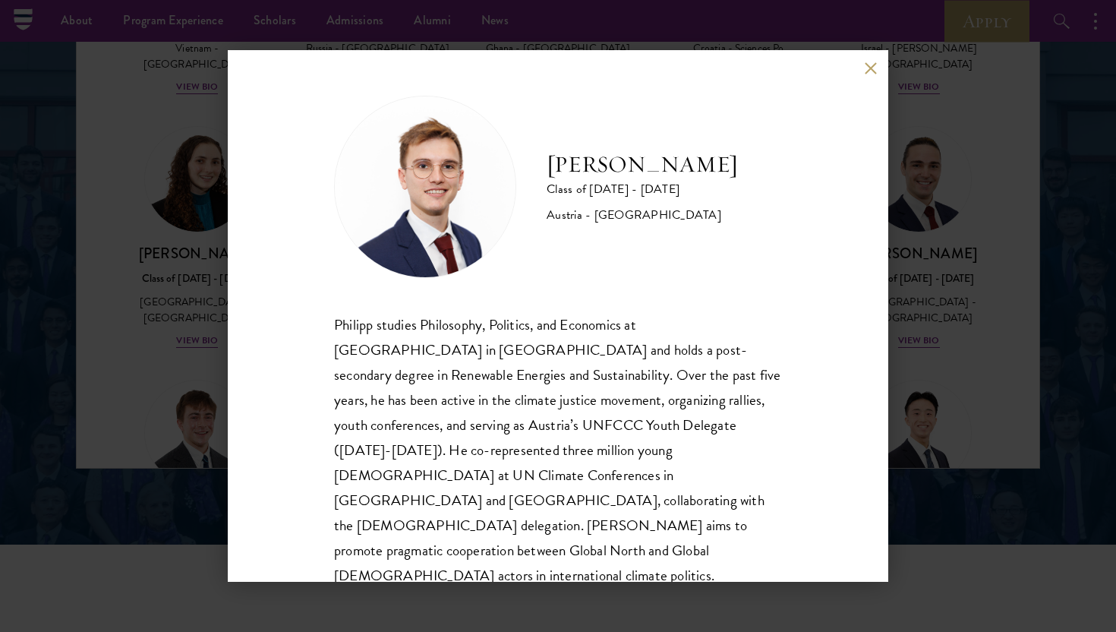
scroll to position [2, 0]
click at [216, 281] on div "[PERSON_NAME] Class of [DATE] - [DATE] [GEOGRAPHIC_DATA] - [GEOGRAPHIC_DATA] [P…" at bounding box center [558, 316] width 1116 height 632
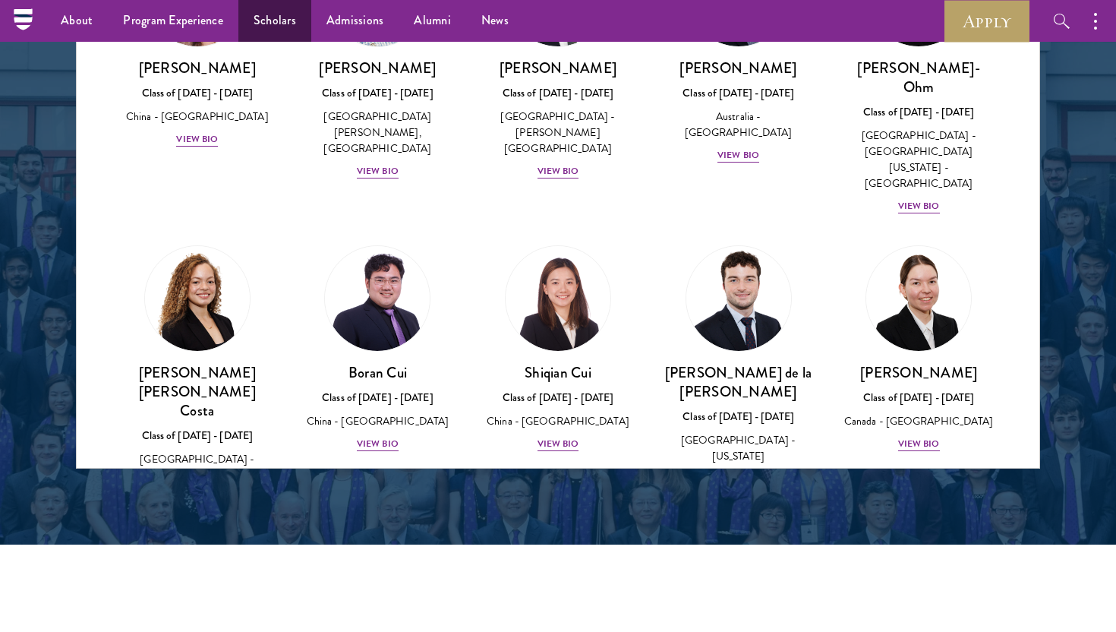
scroll to position [5972, 0]
